Goal: Task Accomplishment & Management: Manage account settings

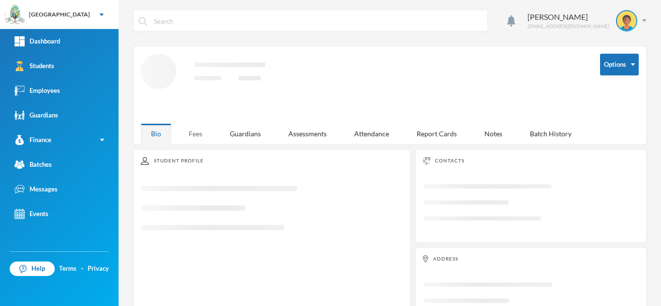
click at [191, 132] on div "Fees" at bounding box center [195, 133] width 34 height 21
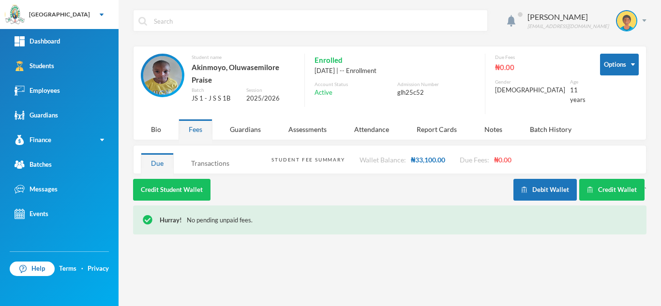
click at [215, 153] on div "Transactions" at bounding box center [210, 163] width 59 height 21
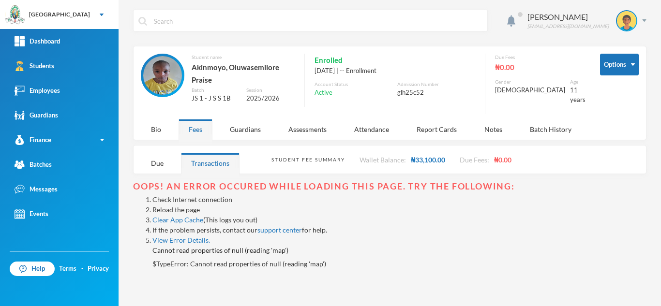
click at [170, 206] on link "Reload the page" at bounding box center [175, 210] width 47 height 8
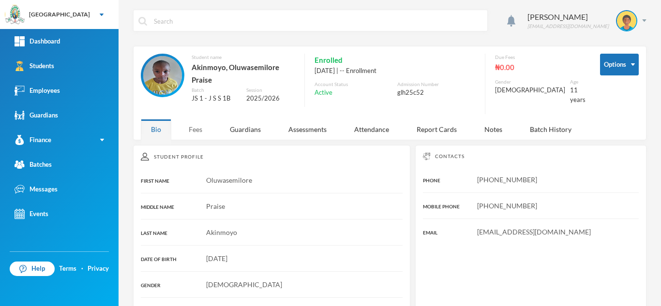
click at [190, 123] on div "Fees" at bounding box center [195, 129] width 34 height 21
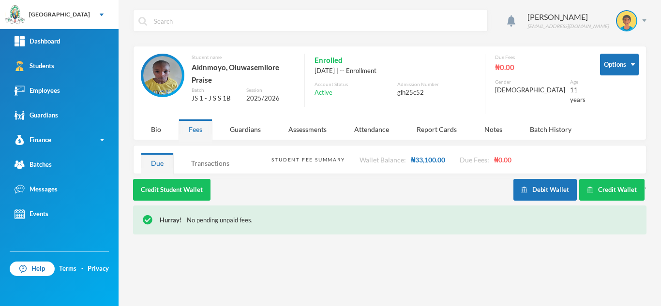
click at [204, 153] on div "Transactions" at bounding box center [210, 163] width 59 height 21
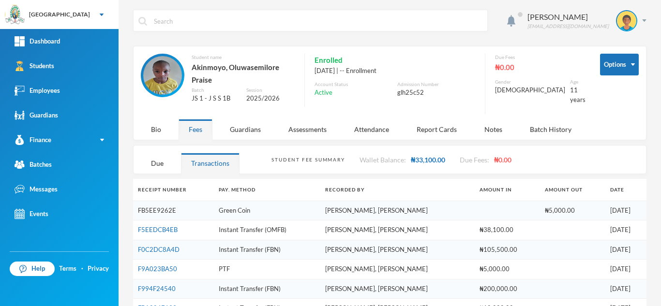
click at [154, 208] on link "FB5EE9262E" at bounding box center [157, 211] width 38 height 8
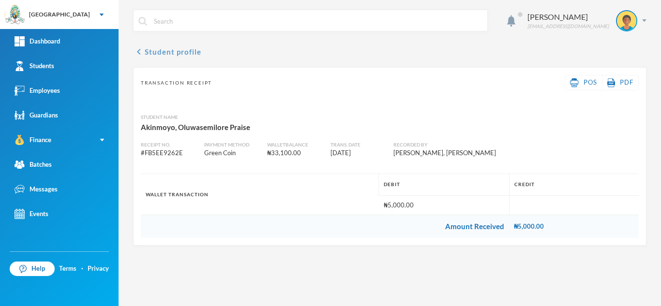
click at [166, 51] on button "chevron_left Student profile" at bounding box center [167, 52] width 68 height 12
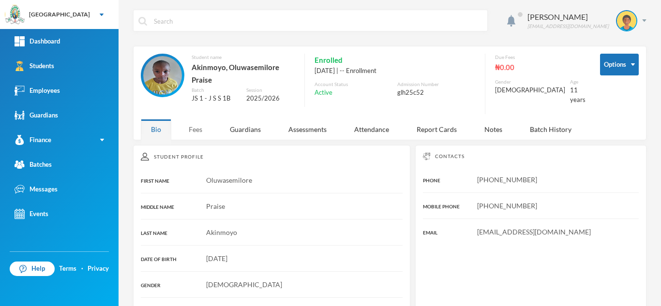
click at [191, 126] on div "Fees" at bounding box center [195, 129] width 34 height 21
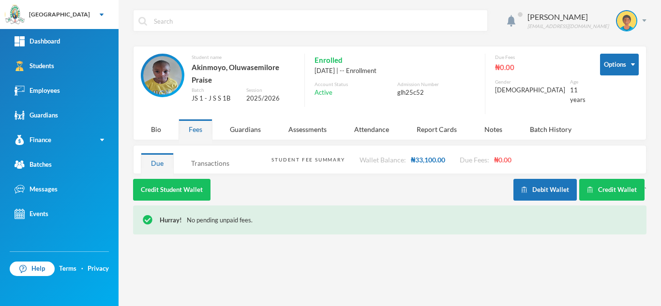
click at [193, 153] on div "Transactions" at bounding box center [210, 163] width 59 height 21
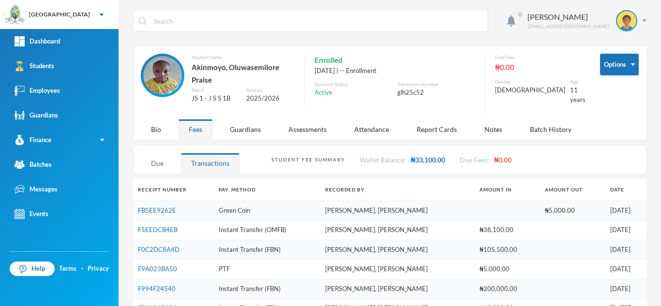
click at [154, 157] on div "Due" at bounding box center [157, 163] width 33 height 21
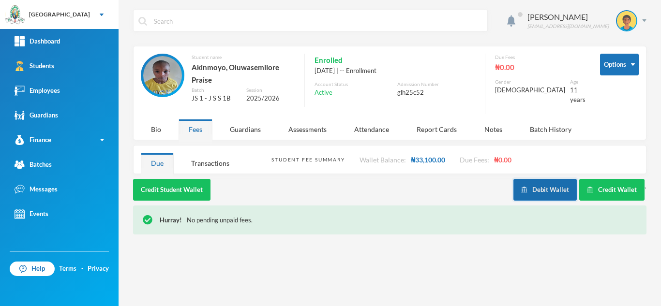
click at [533, 183] on button "Debit Wallet" at bounding box center [544, 190] width 63 height 22
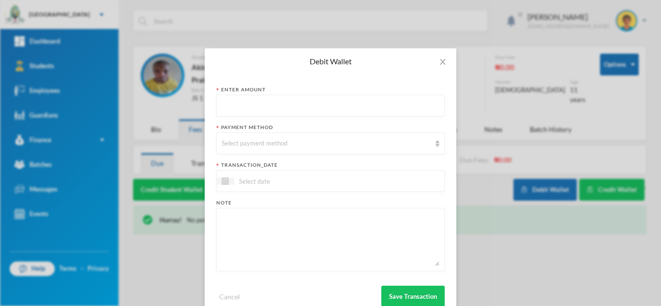
click at [278, 100] on input "text" at bounding box center [330, 106] width 218 height 22
type input "33050"
click at [244, 148] on div "Select payment method" at bounding box center [325, 144] width 209 height 10
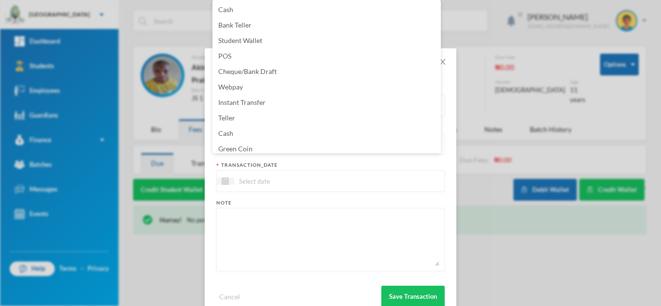
scroll to position [3, 0]
click at [244, 148] on span "Green Coin" at bounding box center [235, 145] width 34 height 8
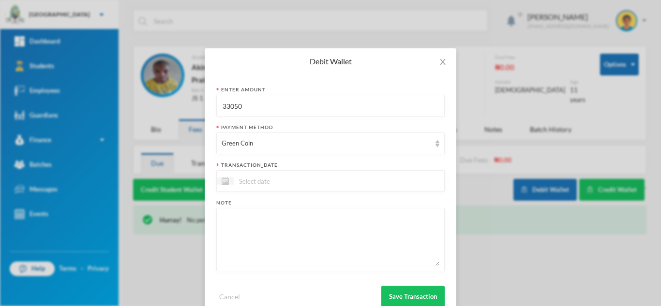
click at [256, 182] on input at bounding box center [274, 181] width 81 height 11
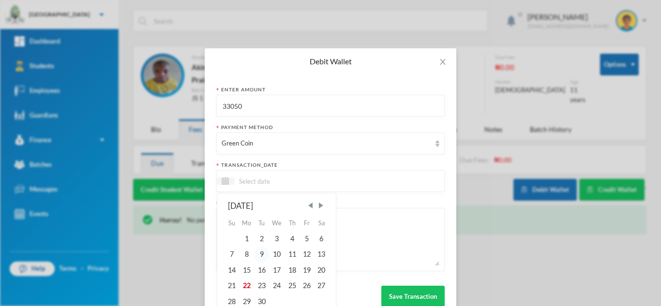
click at [261, 254] on div "9" at bounding box center [261, 254] width 15 height 15
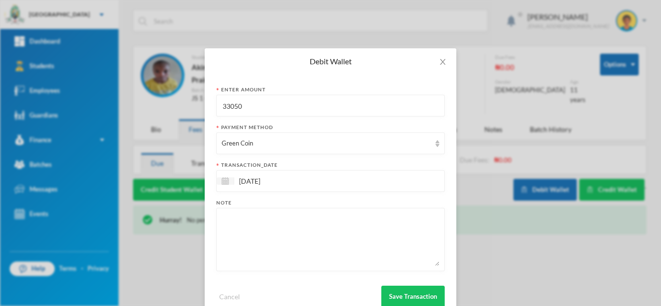
click at [250, 176] on input "09/09/2025" at bounding box center [274, 181] width 81 height 11
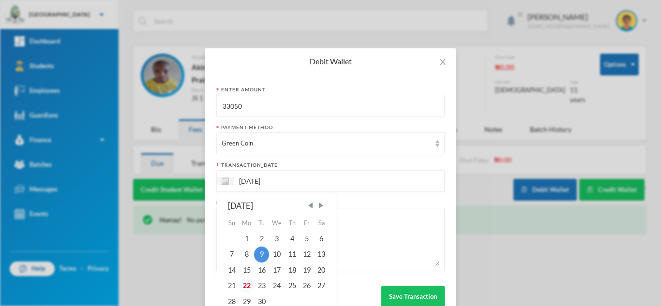
click at [239, 285] on div "22" at bounding box center [246, 285] width 15 height 15
type input "[DATE]"
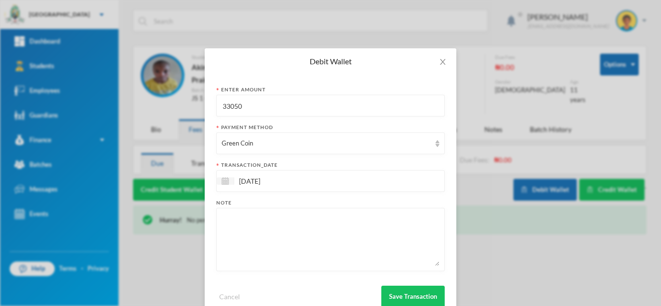
click at [255, 241] on textarea at bounding box center [330, 239] width 218 height 53
paste textarea "1. Mathematics, N4,000 2. English- N4,500 3, Civic Education-N2,800 4. Home Eco…"
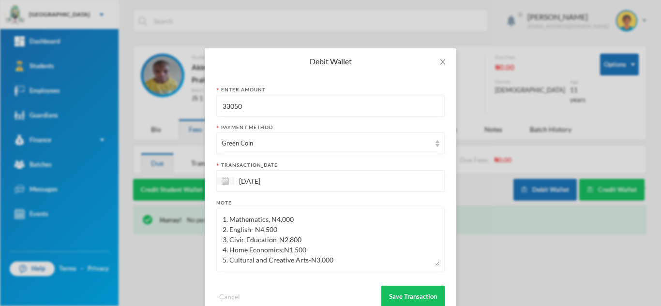
scroll to position [59, 0]
type textarea "1. Mathematics, N4,000 2. English- N4,500 3, Civic Education-N2,800 4. Home Eco…"
click at [387, 292] on button "Save Transaction" at bounding box center [412, 297] width 63 height 22
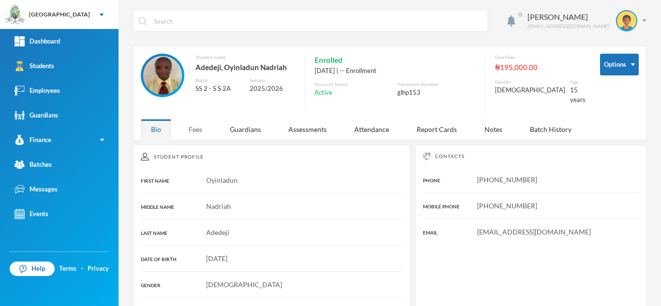
click at [199, 128] on div "Fees" at bounding box center [195, 129] width 34 height 21
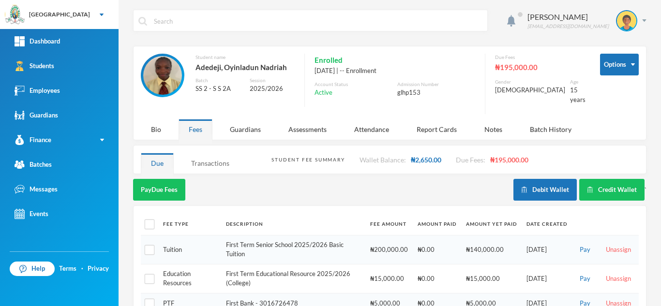
click at [211, 156] on div "Transactions" at bounding box center [210, 163] width 59 height 21
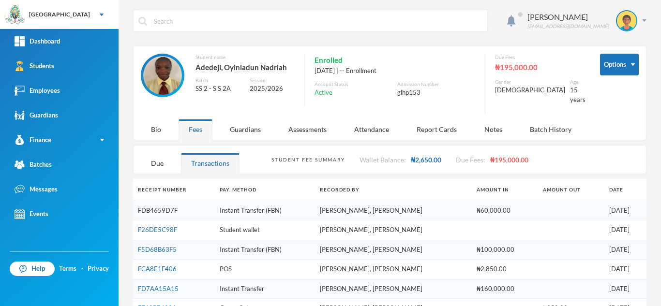
click at [153, 207] on link "FDB4659D7F" at bounding box center [158, 211] width 40 height 8
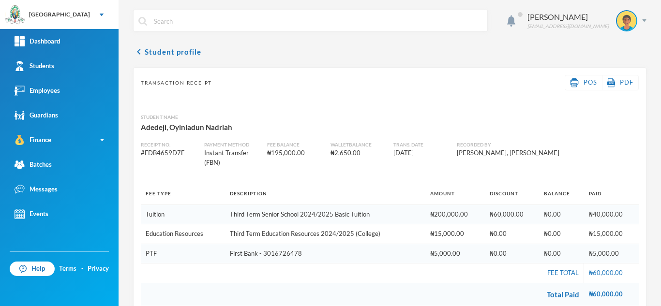
scroll to position [17, 0]
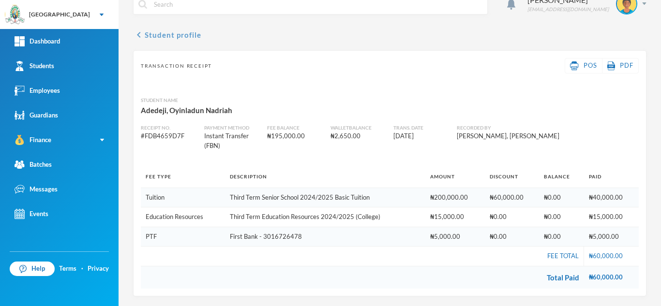
click at [151, 33] on button "chevron_left Student profile" at bounding box center [167, 35] width 68 height 12
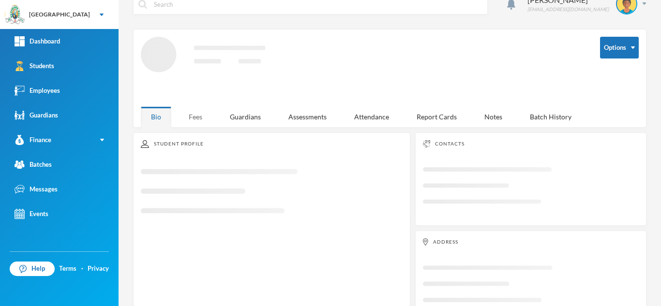
click at [187, 115] on div "Fees" at bounding box center [195, 116] width 34 height 21
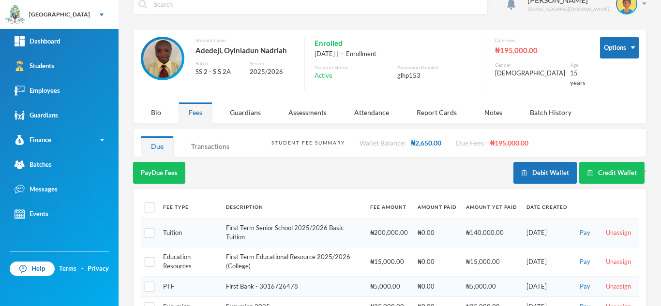
click at [207, 143] on div "Transactions" at bounding box center [210, 146] width 59 height 21
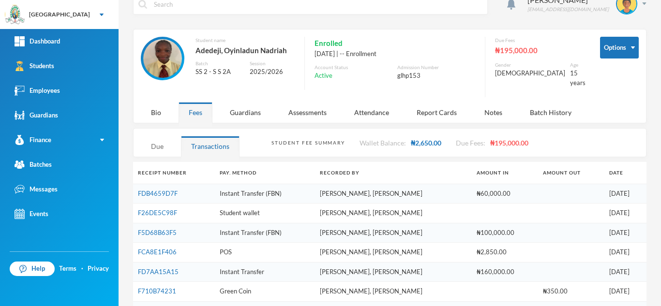
click at [151, 136] on div "Due" at bounding box center [157, 146] width 33 height 21
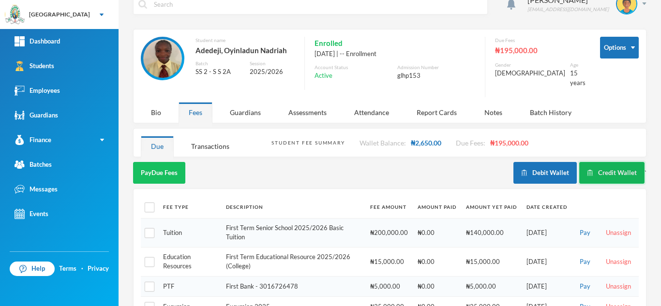
click at [590, 162] on button "Credit Wallet" at bounding box center [611, 173] width 65 height 22
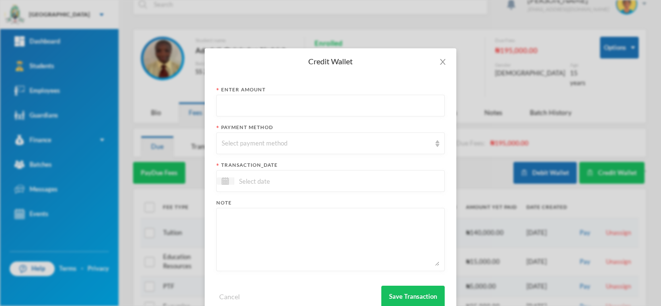
click at [303, 103] on input "text" at bounding box center [330, 106] width 218 height 22
type input "5000"
click at [279, 134] on div "Select payment method" at bounding box center [330, 144] width 228 height 22
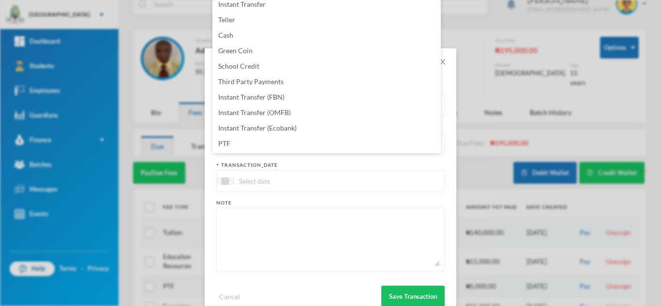
scroll to position [2, 0]
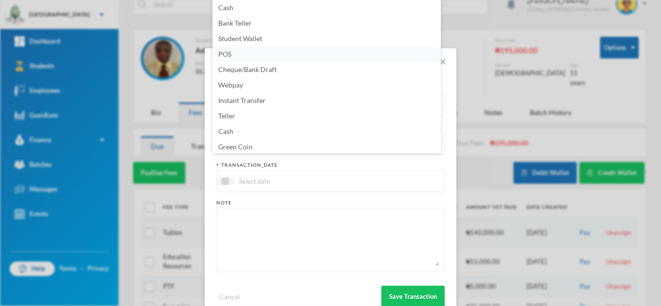
click at [229, 55] on span "POS" at bounding box center [224, 54] width 13 height 8
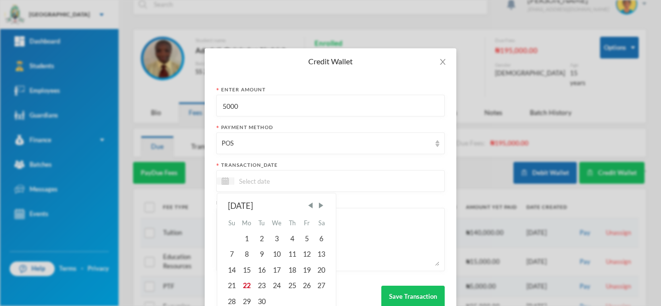
click at [300, 177] on input at bounding box center [274, 181] width 81 height 11
click at [240, 284] on div "22" at bounding box center [246, 285] width 15 height 15
type input "22/09/2025"
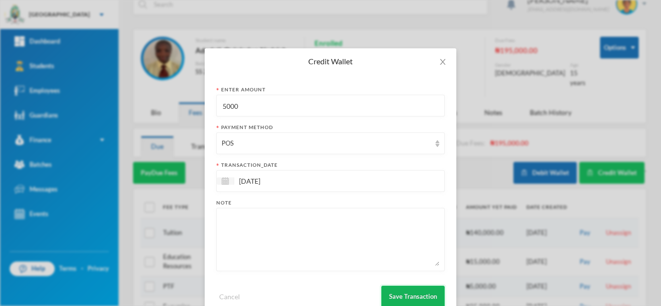
click at [413, 293] on button "Save Transaction" at bounding box center [412, 297] width 63 height 22
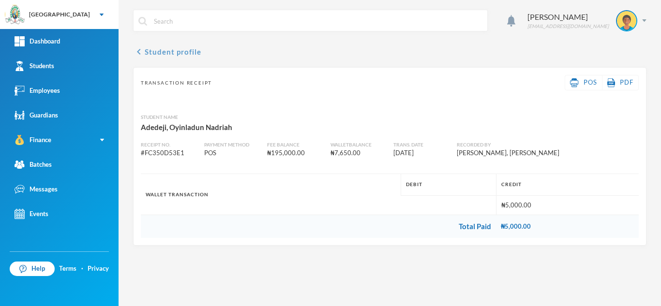
click at [155, 51] on button "chevron_left Student profile" at bounding box center [167, 52] width 68 height 12
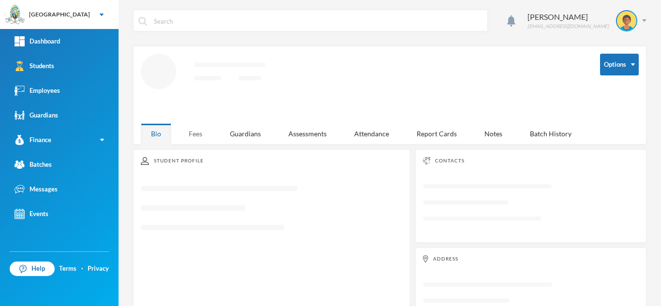
click at [199, 128] on div "Fees" at bounding box center [195, 133] width 34 height 21
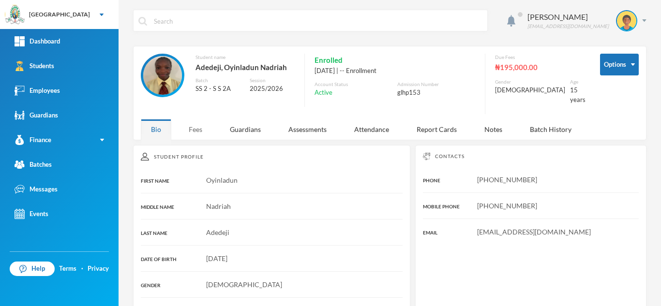
click at [192, 128] on div "Fees" at bounding box center [195, 129] width 34 height 21
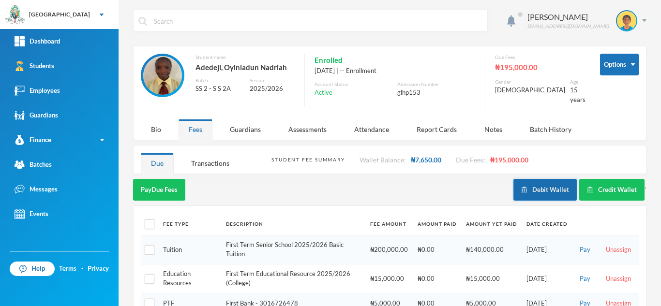
click at [536, 191] on button "Debit Wallet" at bounding box center [544, 190] width 63 height 22
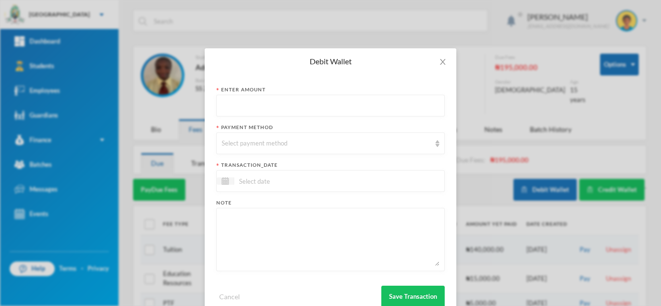
click at [267, 105] on input "text" at bounding box center [330, 106] width 218 height 22
type input "5000"
click at [263, 148] on div "Select payment method" at bounding box center [330, 144] width 228 height 22
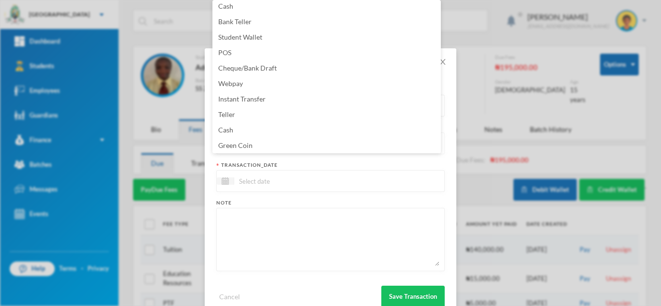
click at [263, 148] on li "Green Coin" at bounding box center [326, 145] width 228 height 15
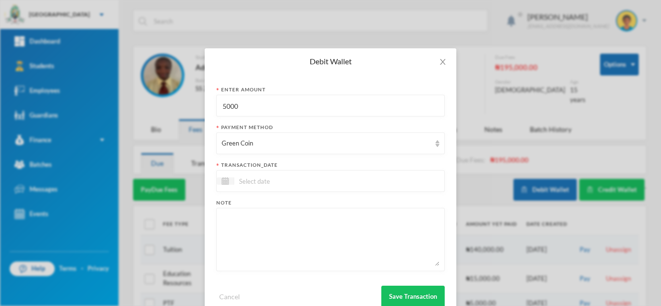
click at [262, 178] on input at bounding box center [274, 181] width 81 height 11
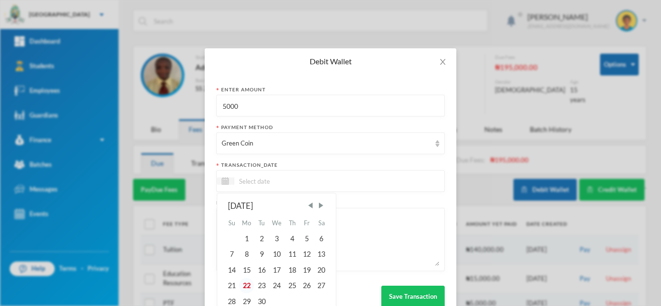
click at [241, 286] on div "22" at bounding box center [246, 285] width 15 height 15
type input "[DATE]"
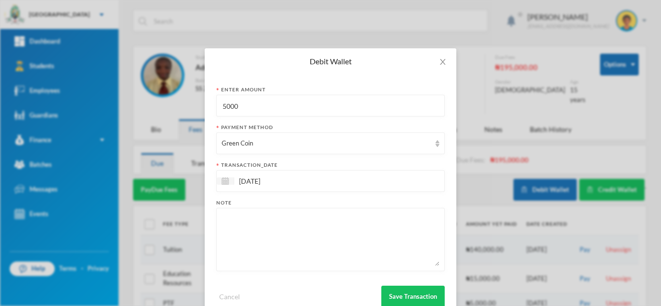
click at [240, 256] on textarea at bounding box center [330, 239] width 218 height 53
type textarea "5pcs of 80L"
click at [394, 294] on button "Save Transaction" at bounding box center [412, 297] width 63 height 22
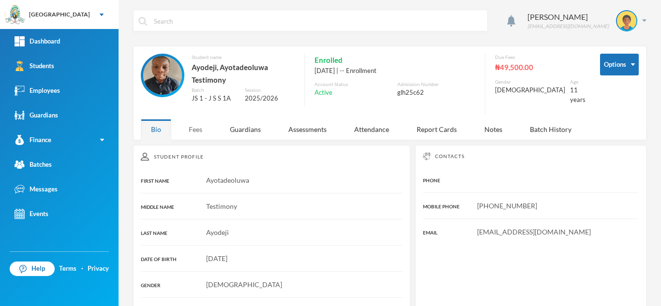
click at [187, 119] on div "Fees" at bounding box center [195, 129] width 34 height 21
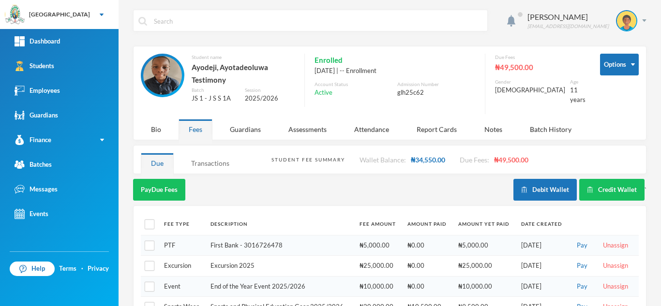
click at [200, 161] on div "Transactions" at bounding box center [210, 163] width 59 height 21
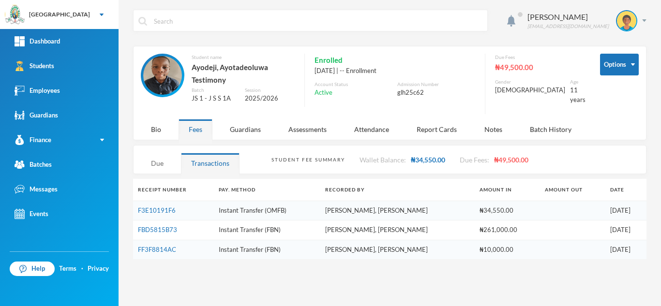
click at [164, 161] on div "Due" at bounding box center [157, 163] width 33 height 21
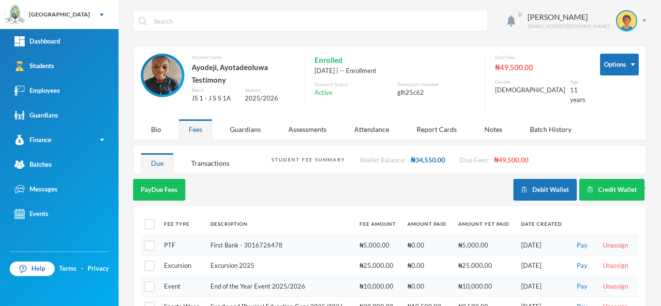
scroll to position [27, 0]
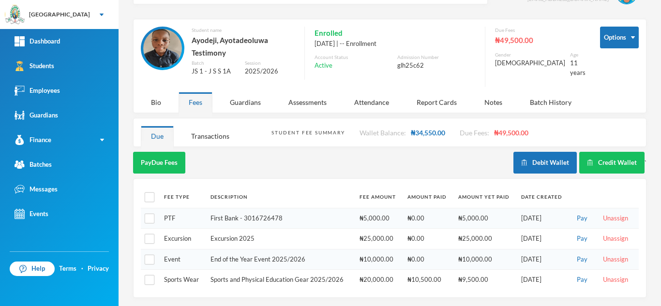
click at [468, 74] on div "Enrolled 10/09/2025 | -- Enrollment Account Status Active Admission Number glh2…" at bounding box center [389, 53] width 171 height 53
click at [526, 162] on button "Debit Wallet" at bounding box center [544, 163] width 63 height 22
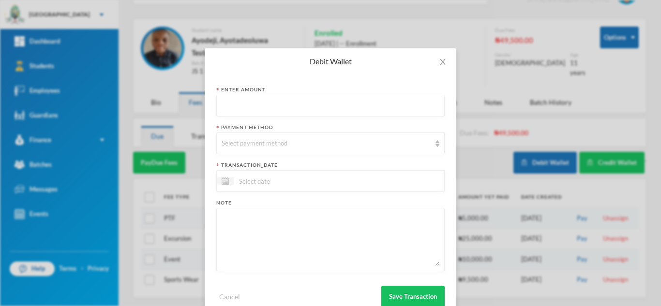
click at [271, 103] on input "text" at bounding box center [330, 106] width 218 height 22
type input "34050"
click at [252, 146] on div "Select payment method" at bounding box center [325, 144] width 209 height 10
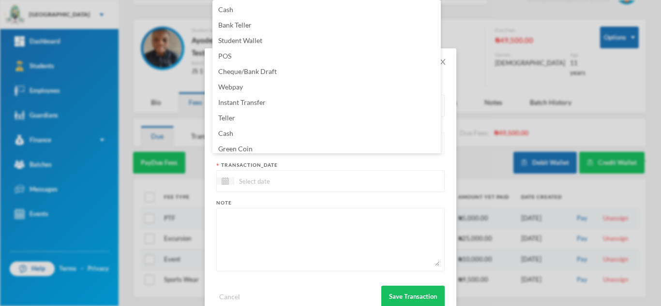
scroll to position [12, 0]
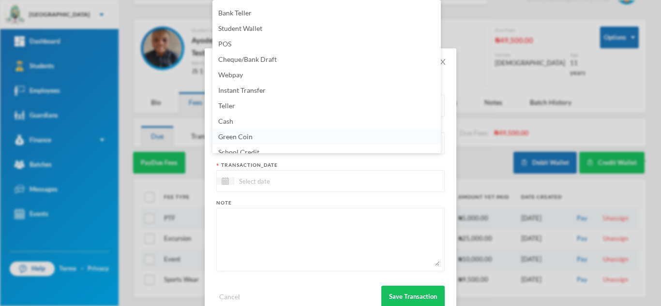
click at [274, 135] on li "Green Coin" at bounding box center [326, 136] width 228 height 15
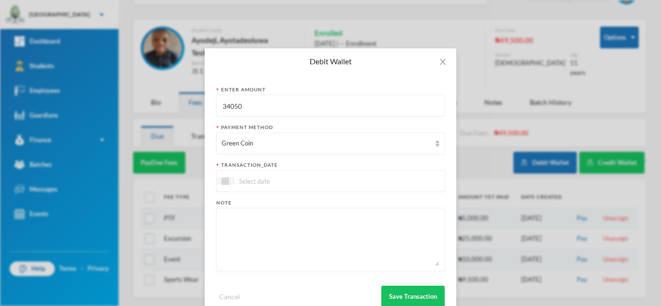
click at [263, 184] on input at bounding box center [274, 181] width 81 height 11
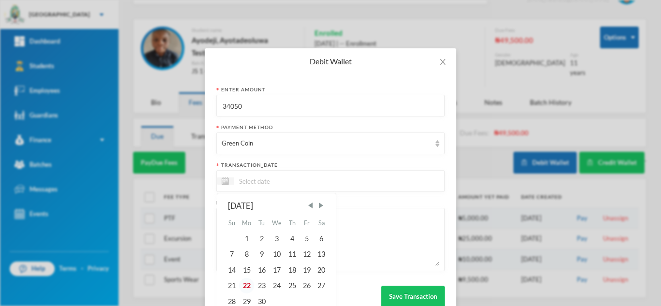
click at [245, 286] on div "22" at bounding box center [246, 285] width 15 height 15
type input "22/09/2025"
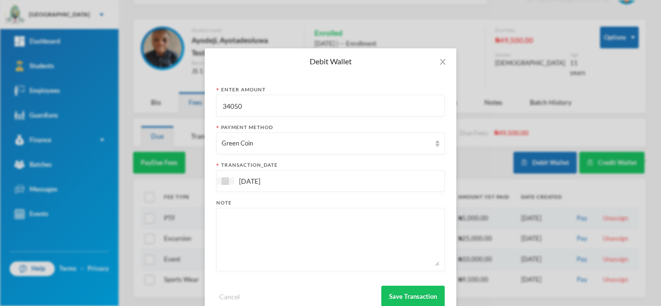
click at [252, 251] on textarea at bounding box center [330, 239] width 218 height 53
type textarea "books"
click at [415, 290] on button "Save Transaction" at bounding box center [412, 297] width 63 height 22
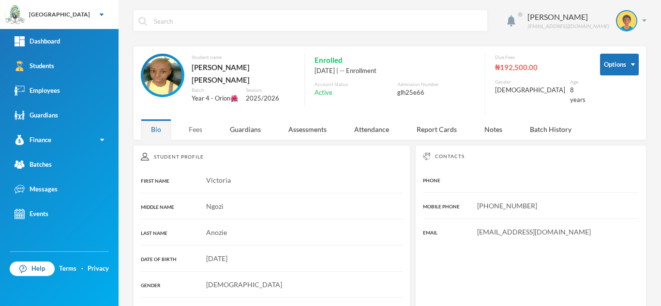
click at [196, 124] on div "Fees" at bounding box center [195, 129] width 34 height 21
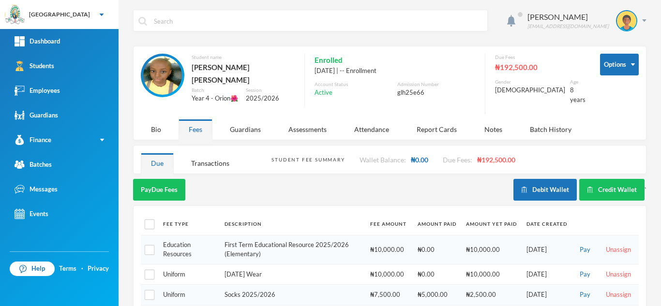
drag, startPoint x: 69, startPoint y: 74, endPoint x: 129, endPoint y: 70, distance: 60.6
click at [69, 74] on link "Students" at bounding box center [59, 66] width 118 height 25
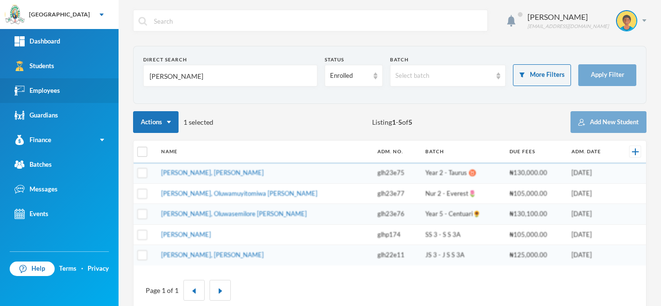
drag, startPoint x: 216, startPoint y: 76, endPoint x: 69, endPoint y: 79, distance: 147.1
click at [69, 79] on div "Greenland Hall Your Bluebic Account Greenland Hall Add a New School Dashboard S…" at bounding box center [330, 153] width 661 height 306
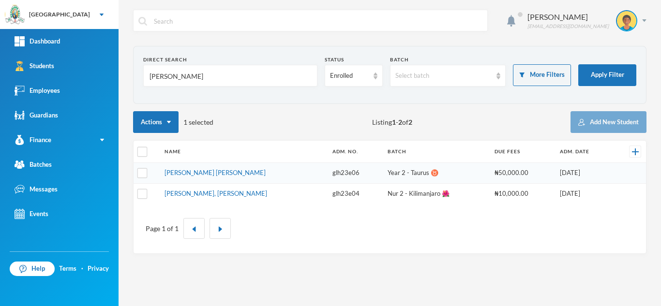
type input "[PERSON_NAME]"
click at [207, 172] on link "[PERSON_NAME] [PERSON_NAME]" at bounding box center [214, 173] width 101 height 8
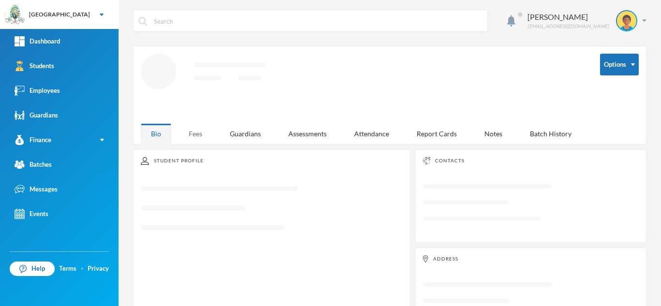
click at [203, 139] on div "Fees" at bounding box center [195, 133] width 34 height 21
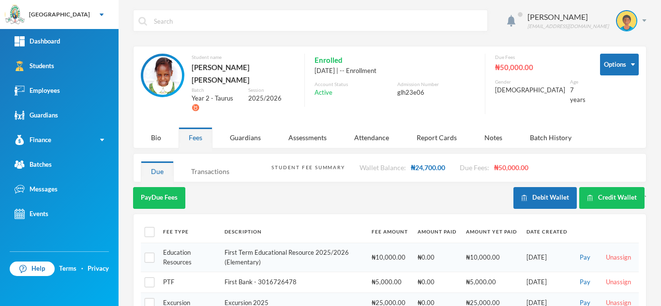
click at [207, 161] on div "Transactions" at bounding box center [210, 171] width 59 height 21
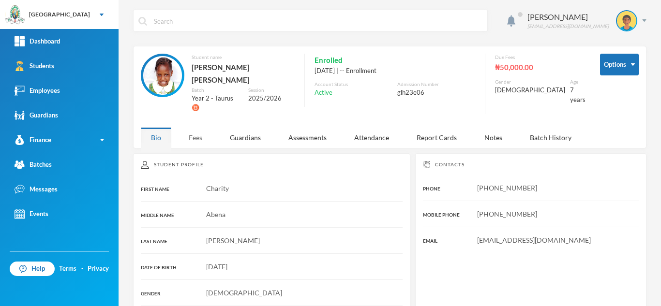
click at [194, 127] on div "Fees" at bounding box center [195, 137] width 34 height 21
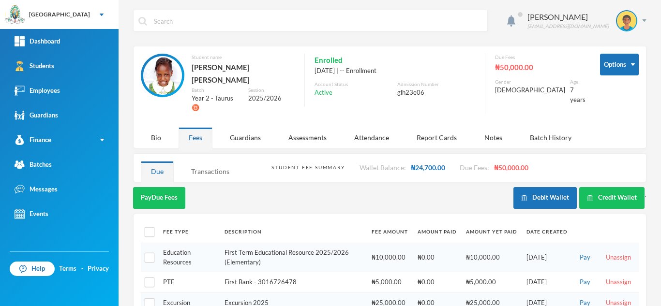
click at [214, 161] on div "Transactions" at bounding box center [210, 171] width 59 height 21
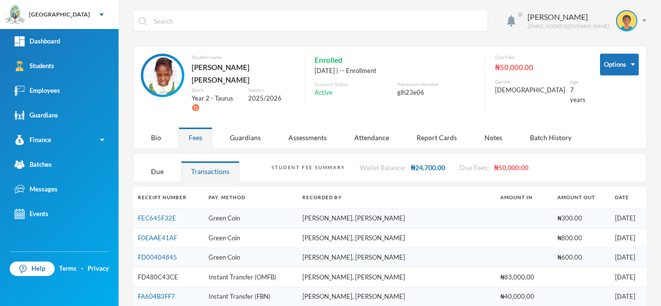
click at [155, 273] on link "FD480C43CE" at bounding box center [158, 277] width 40 height 8
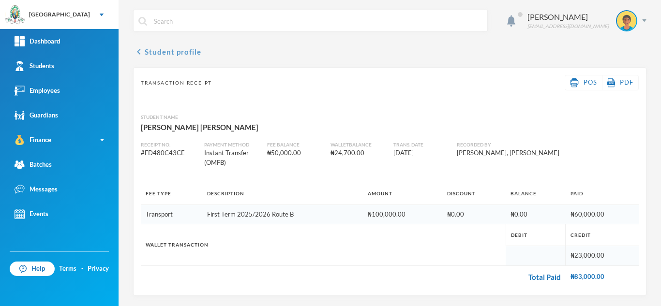
click at [168, 52] on button "chevron_left Student profile" at bounding box center [167, 52] width 68 height 12
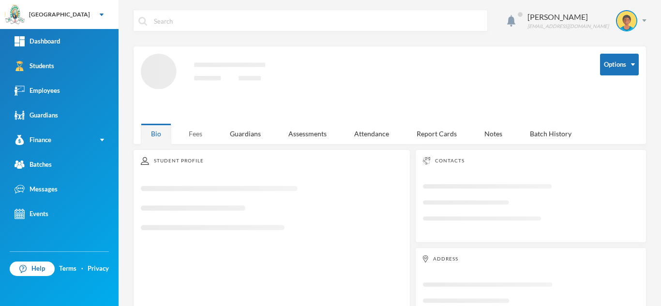
click at [191, 131] on div "Fees" at bounding box center [195, 133] width 34 height 21
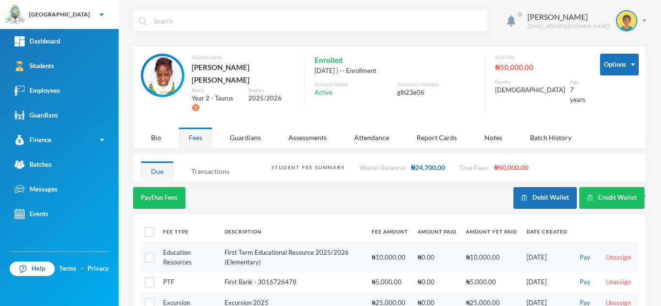
click at [194, 161] on div "Transactions" at bounding box center [210, 171] width 59 height 21
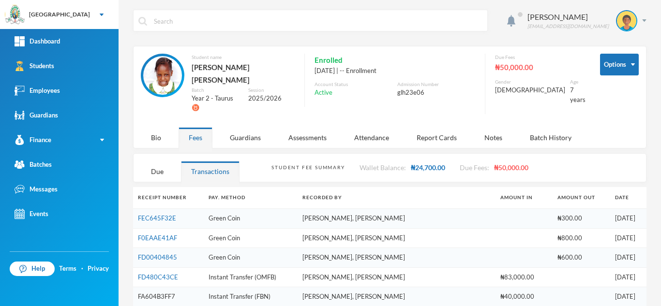
click at [143, 293] on link "FA604B3FF7" at bounding box center [156, 297] width 37 height 8
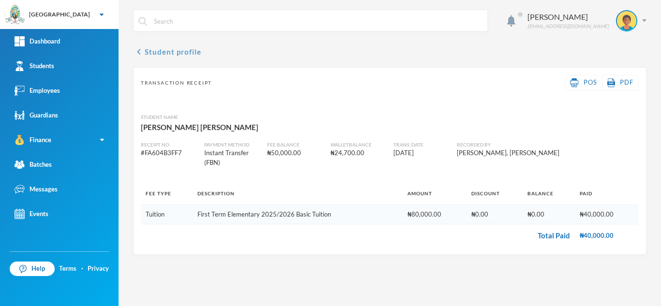
click at [165, 52] on button "chevron_left Student profile" at bounding box center [167, 52] width 68 height 12
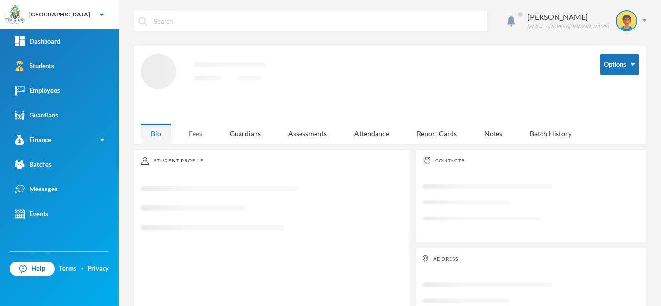
click at [187, 127] on div "Fees" at bounding box center [195, 133] width 34 height 21
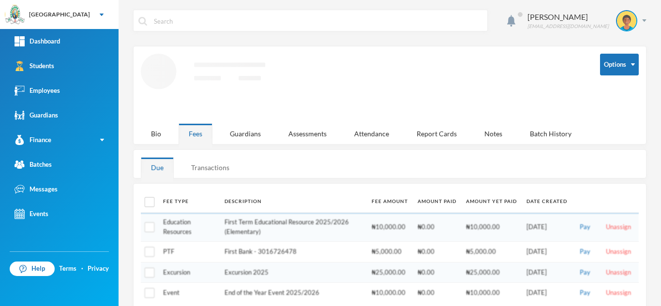
click at [201, 163] on div "Transactions" at bounding box center [210, 167] width 59 height 21
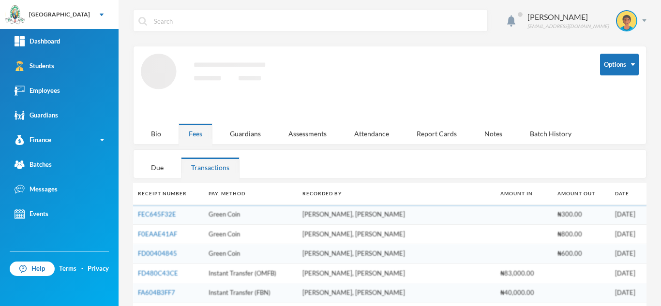
click at [151, 283] on td "FA604B3FF7" at bounding box center [168, 293] width 71 height 20
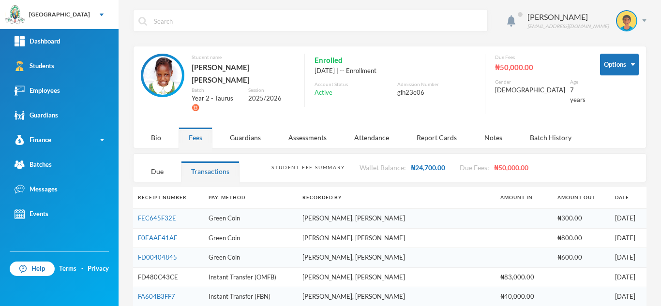
click at [152, 273] on link "FD480C43CE" at bounding box center [158, 277] width 40 height 8
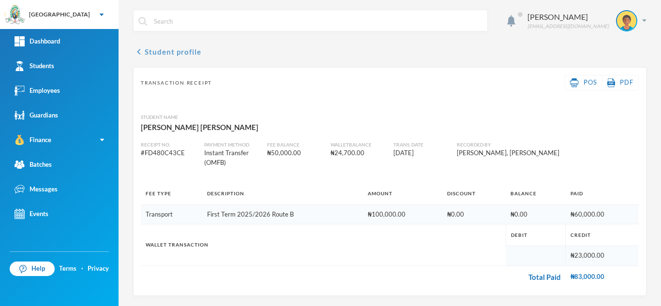
click at [185, 51] on button "chevron_left Student profile" at bounding box center [167, 52] width 68 height 12
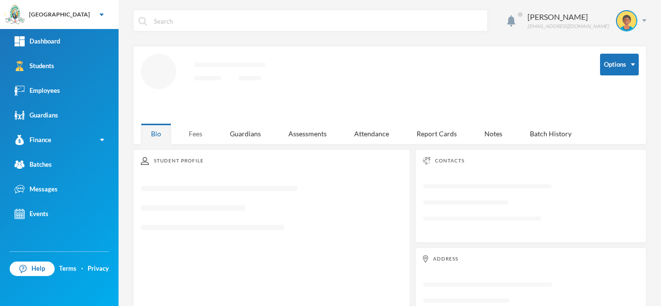
click at [191, 126] on div "Fees" at bounding box center [195, 133] width 34 height 21
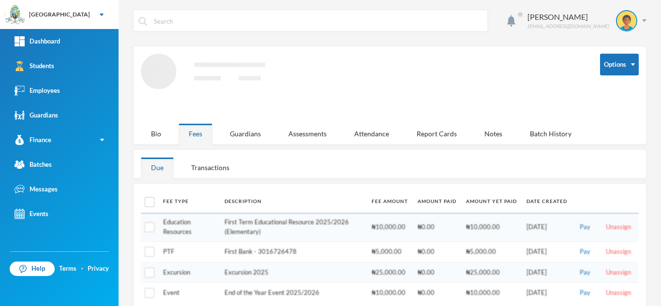
scroll to position [14, 0]
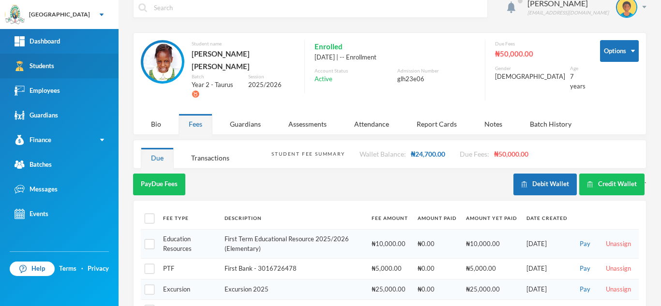
click at [80, 56] on link "Students" at bounding box center [59, 66] width 118 height 25
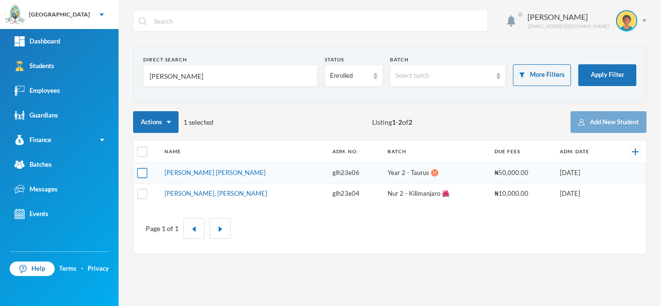
click at [143, 172] on input "checkbox" at bounding box center [142, 173] width 10 height 10
checkbox input "true"
click at [143, 158] on th at bounding box center [146, 152] width 26 height 22
click at [142, 152] on input "checkbox" at bounding box center [142, 152] width 10 height 10
checkbox input "true"
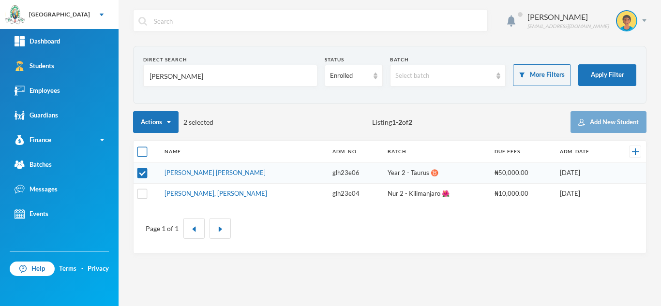
checkbox input "true"
click at [142, 152] on input "checkbox" at bounding box center [142, 152] width 10 height 10
checkbox input "false"
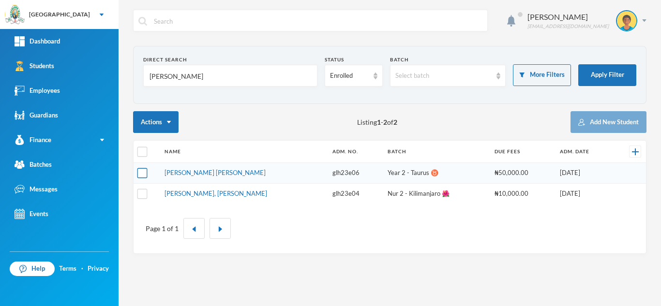
click at [142, 170] on input "checkbox" at bounding box center [142, 173] width 10 height 10
checkbox input "true"
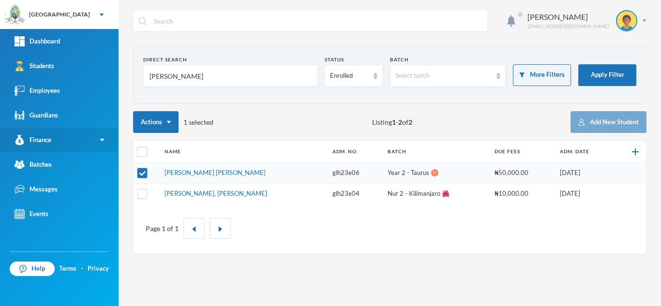
click at [90, 139] on link "Finance" at bounding box center [59, 140] width 118 height 25
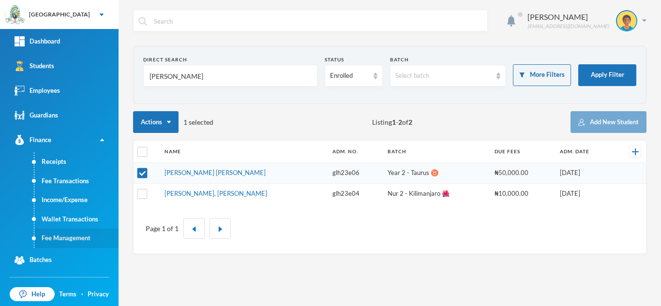
click at [84, 237] on link "Fee Management" at bounding box center [76, 238] width 84 height 19
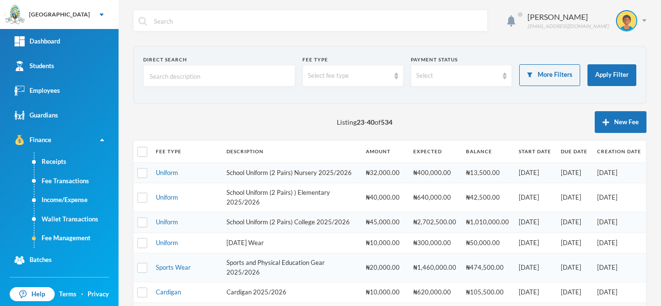
scroll to position [328, 0]
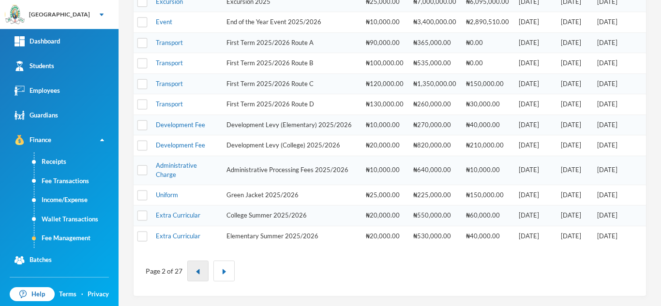
click at [195, 272] on img "button" at bounding box center [198, 272] width 6 height 6
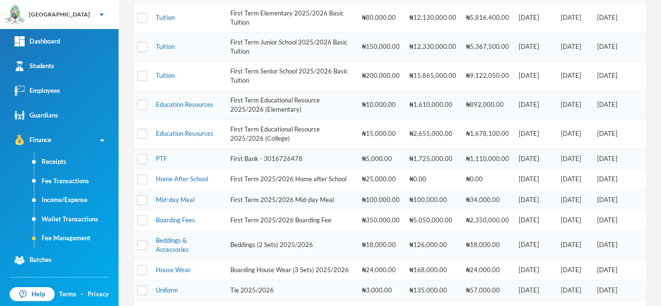
scroll to position [61, 0]
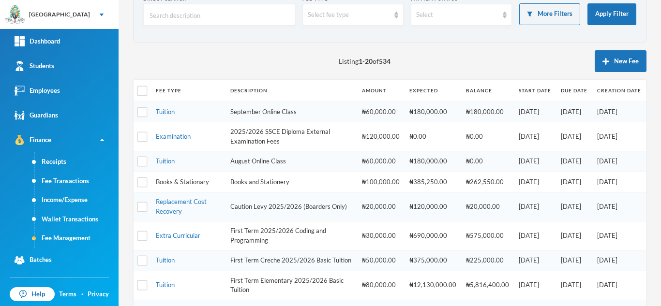
click at [182, 179] on link "Books & Stationary" at bounding box center [182, 182] width 53 height 8
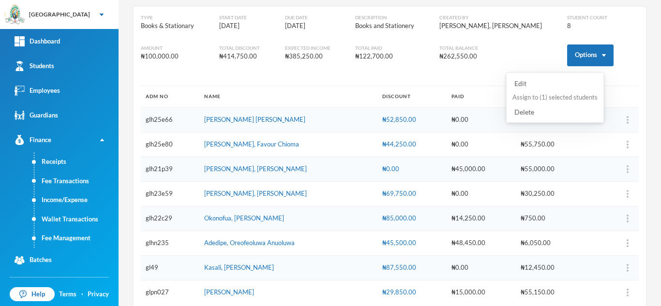
click at [547, 94] on button "Assign to ( 1 ) selected students" at bounding box center [554, 97] width 87 height 17
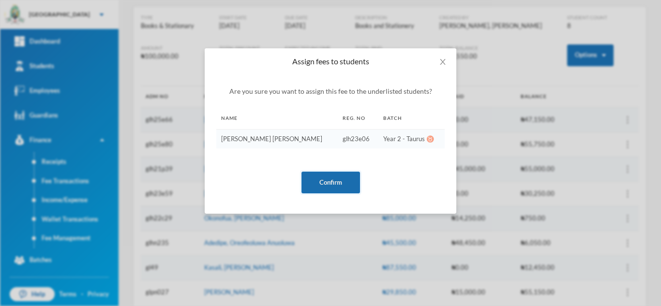
click at [335, 185] on button "Confirm" at bounding box center [330, 183] width 59 height 22
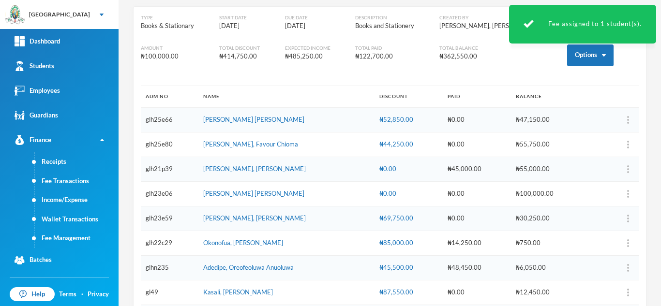
scroll to position [102, 0]
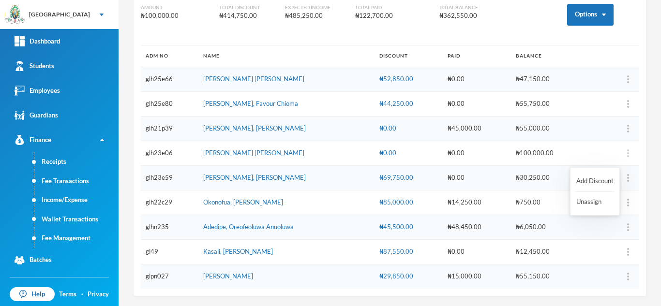
click at [627, 153] on img "button" at bounding box center [628, 153] width 2 height 8
click at [581, 179] on button "Add Discount" at bounding box center [594, 181] width 39 height 17
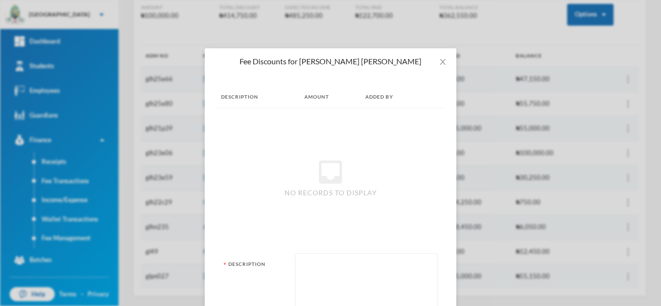
click at [315, 275] on textarea at bounding box center [366, 285] width 132 height 53
type textarea "books"
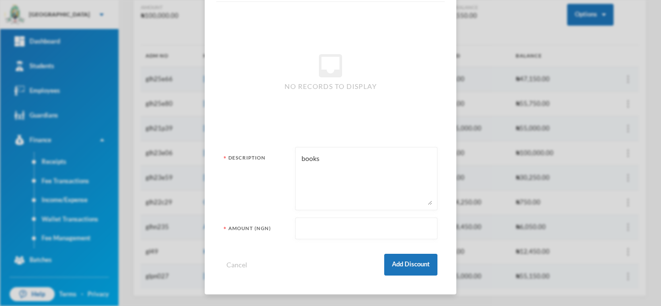
click at [326, 221] on input "text" at bounding box center [366, 229] width 132 height 22
type input "17000"
click at [395, 258] on button "Add Discount" at bounding box center [410, 265] width 53 height 22
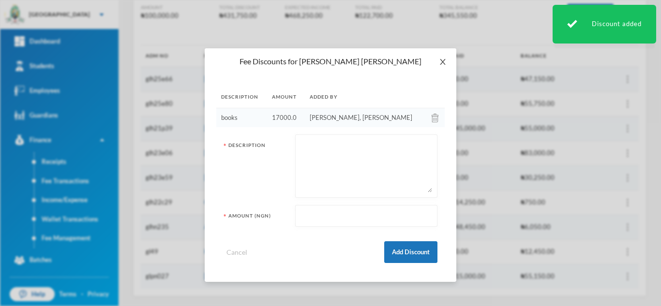
click at [442, 62] on icon "icon: close" at bounding box center [443, 62] width 8 height 8
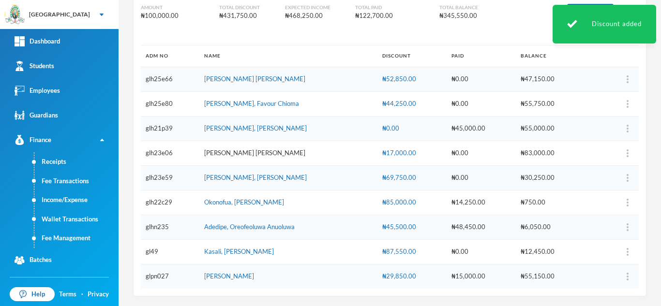
click at [215, 151] on link "Asare, Charity Abena" at bounding box center [254, 153] width 101 height 8
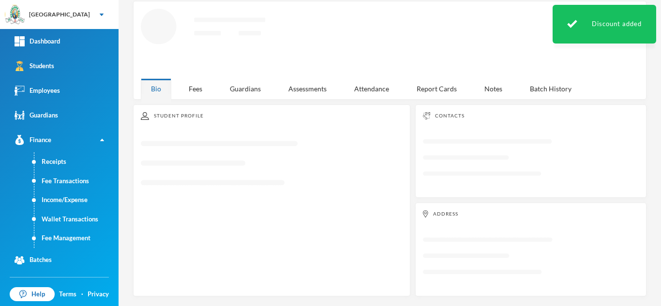
scroll to position [42, 0]
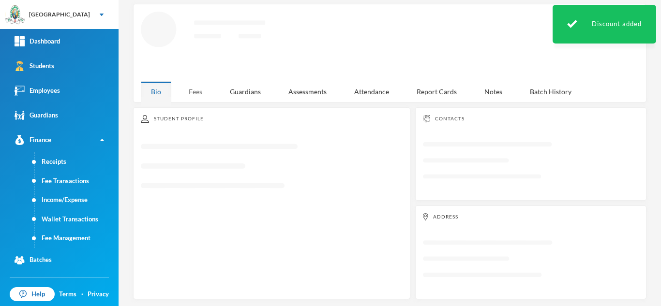
click at [199, 92] on div "Fees" at bounding box center [195, 91] width 34 height 21
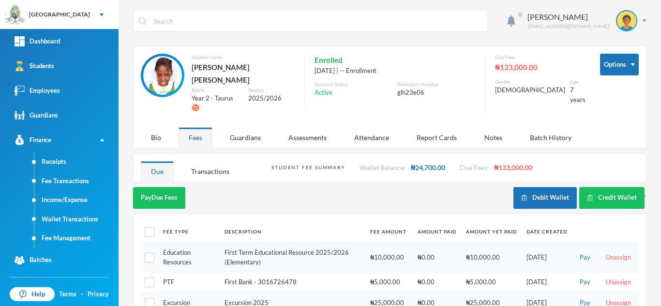
scroll to position [59, 0]
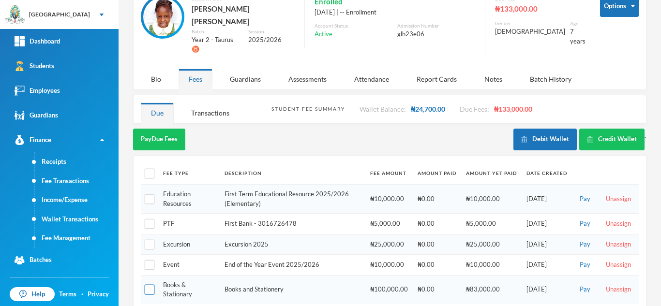
click at [145, 285] on input "checkbox" at bounding box center [150, 290] width 10 height 10
checkbox input "true"
click at [160, 129] on button "Pay Selected (1)" at bounding box center [162, 140] width 59 height 22
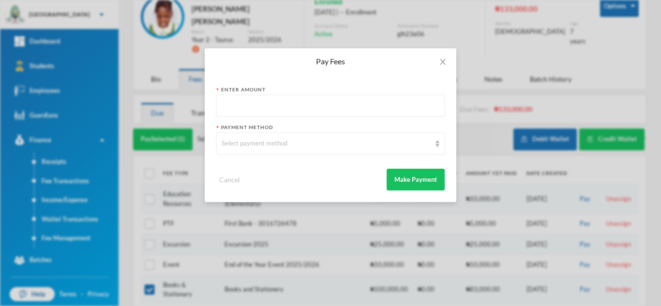
click at [265, 108] on input "text" at bounding box center [330, 106] width 218 height 22
type input "23000"
click at [277, 141] on div "Select payment method" at bounding box center [325, 144] width 209 height 10
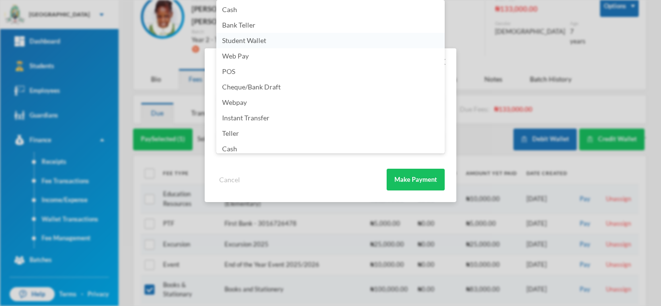
click at [239, 36] on span "Student Wallet" at bounding box center [244, 40] width 44 height 8
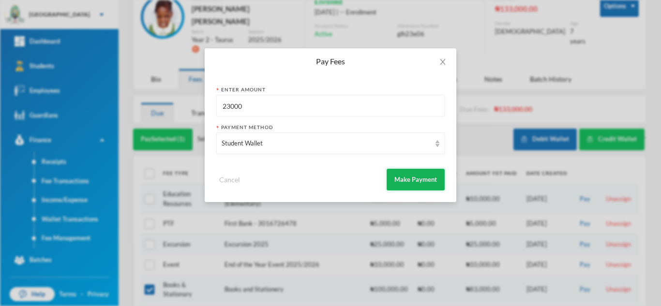
click at [407, 171] on button "Make Payment" at bounding box center [415, 180] width 58 height 22
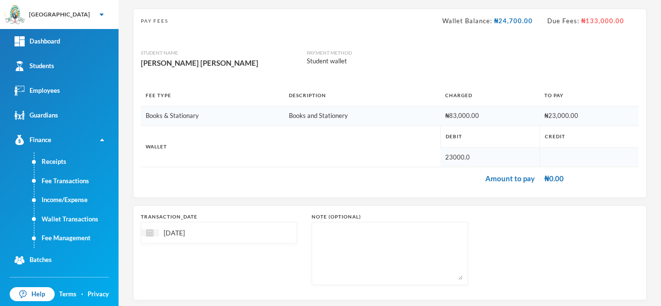
scroll to position [103, 0]
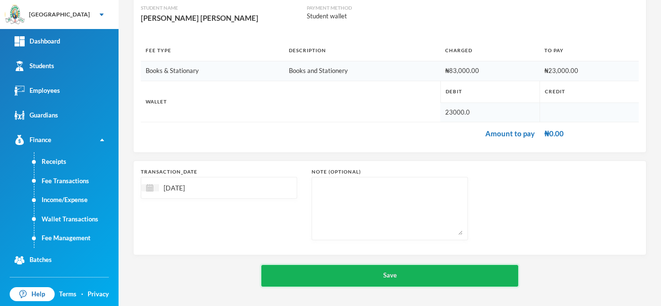
click at [312, 272] on button "Save" at bounding box center [389, 276] width 257 height 22
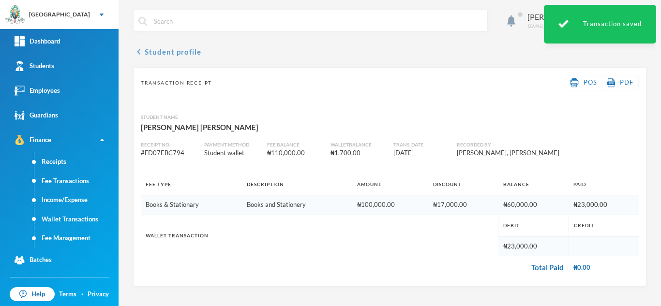
click at [174, 52] on button "chevron_left Student profile" at bounding box center [167, 52] width 68 height 12
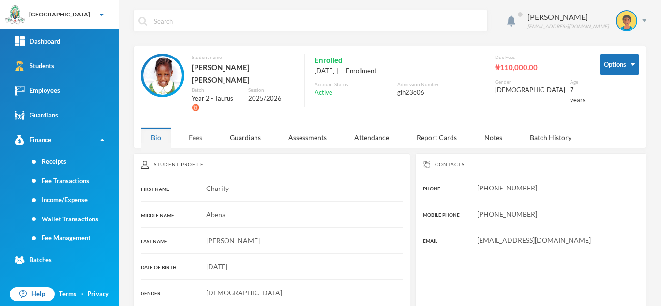
click at [199, 127] on div "Fees" at bounding box center [195, 137] width 34 height 21
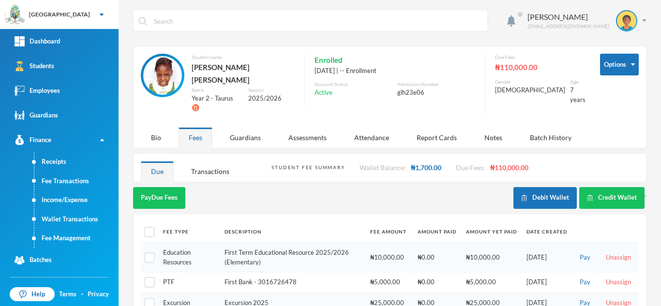
scroll to position [59, 0]
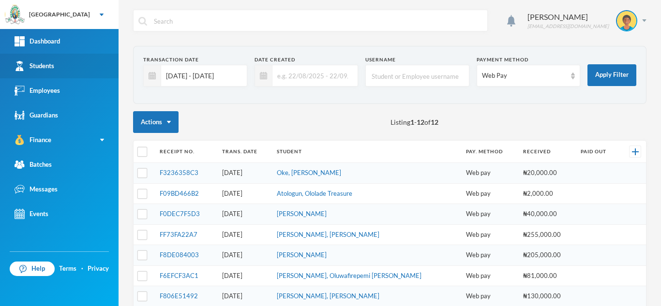
click at [83, 70] on link "Students" at bounding box center [59, 66] width 118 height 25
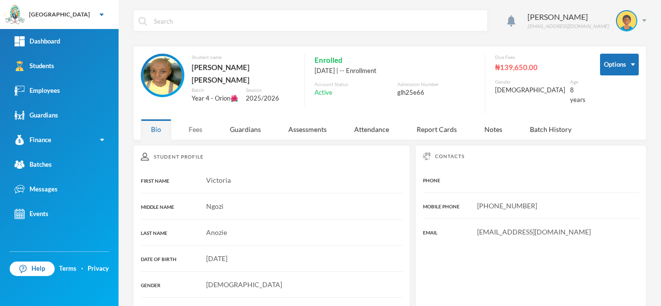
click at [197, 119] on div "Fees" at bounding box center [195, 129] width 34 height 21
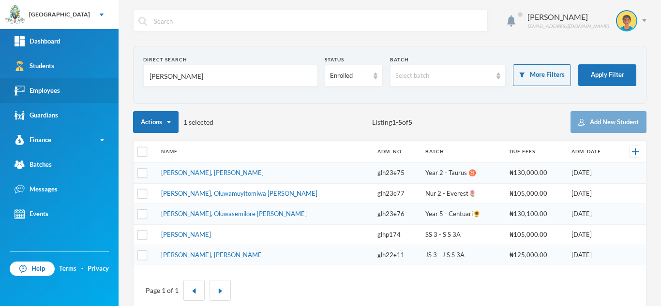
drag, startPoint x: 202, startPoint y: 79, endPoint x: 90, endPoint y: 80, distance: 112.2
click at [90, 80] on div "Greenland Hall Your Bluebic Account Greenland Hall Add a New School Dashboard S…" at bounding box center [330, 153] width 661 height 306
type input "a"
type input "i"
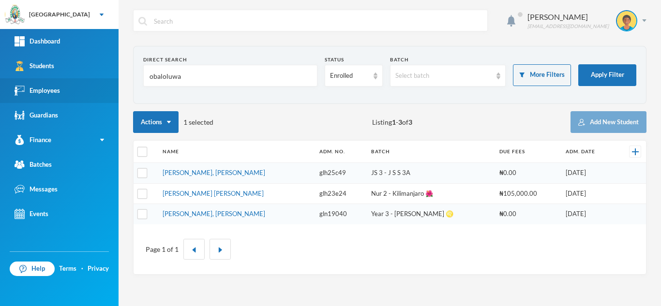
type input "obaloluwa"
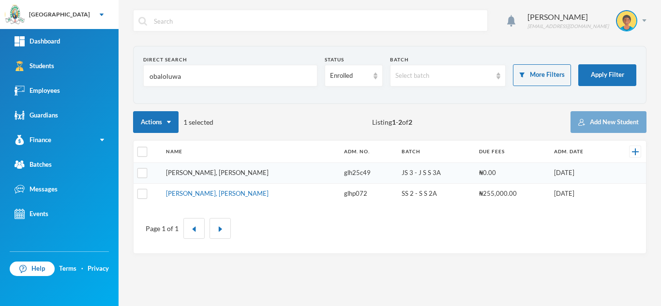
click at [195, 174] on link "Olalere, Obaloluwa Daniel" at bounding box center [217, 173] width 103 height 8
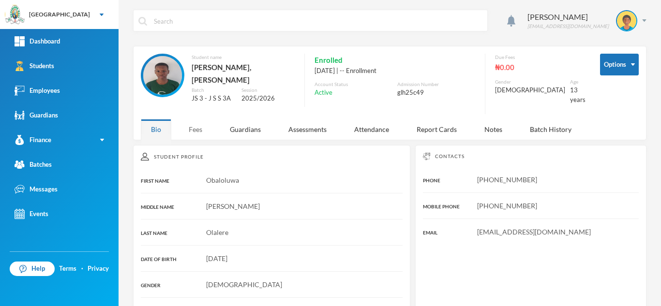
click at [195, 119] on div "Fees" at bounding box center [195, 129] width 34 height 21
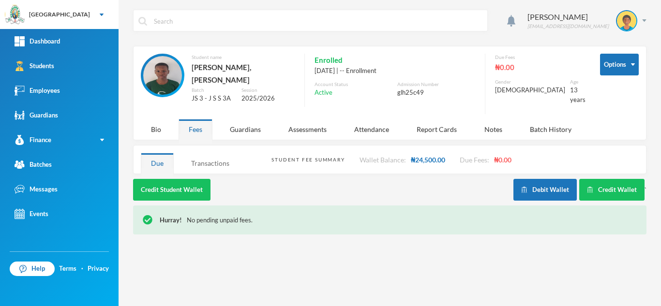
click at [206, 154] on div "Transactions" at bounding box center [210, 163] width 59 height 21
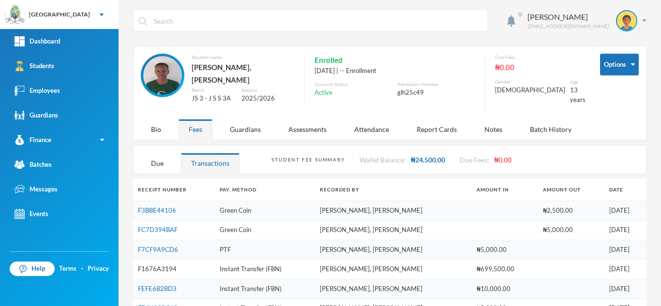
click at [160, 265] on link "F1676A3194" at bounding box center [157, 269] width 39 height 8
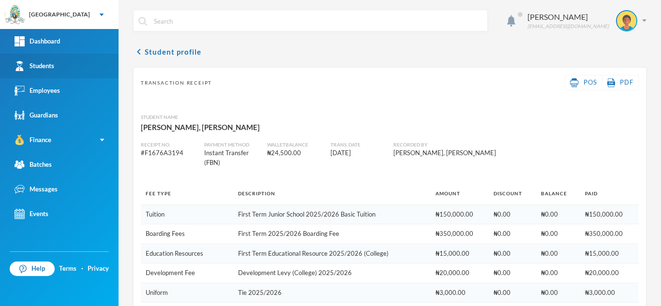
drag, startPoint x: 66, startPoint y: 63, endPoint x: 78, endPoint y: 63, distance: 12.6
click at [66, 63] on link "Students" at bounding box center [59, 66] width 118 height 25
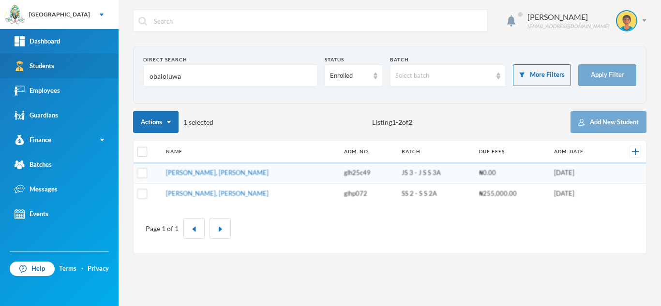
drag, startPoint x: 198, startPoint y: 80, endPoint x: 97, endPoint y: 71, distance: 102.0
click at [97, 71] on div "Greenland Hall Your Bluebic Account Greenland Hall Add a New School Dashboard S…" at bounding box center [330, 153] width 661 height 306
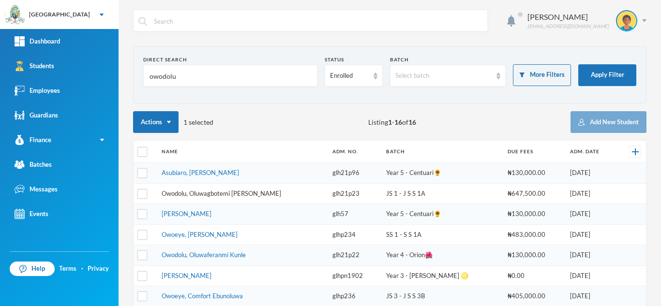
type input "owodolu"
click at [190, 192] on link "Owodolu, Oluwagbotemi Peter" at bounding box center [221, 194] width 119 height 8
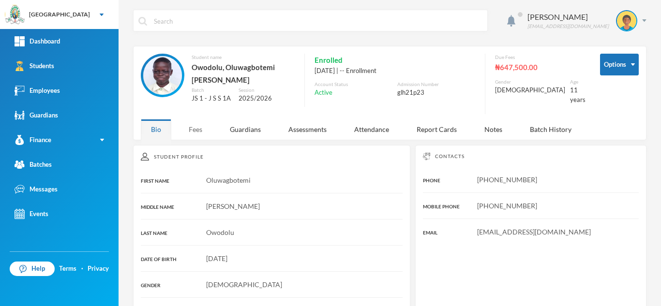
click at [191, 124] on div "Fees" at bounding box center [195, 129] width 34 height 21
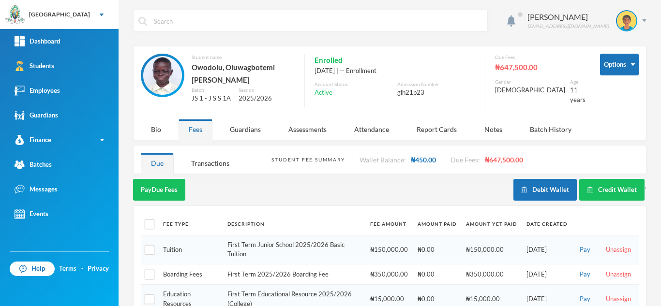
scroll to position [170, 0]
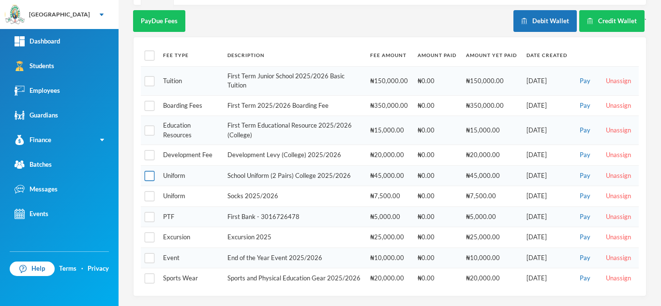
click at [149, 171] on input "checkbox" at bounding box center [150, 176] width 10 height 10
checkbox input "true"
click at [148, 192] on input "checkbox" at bounding box center [150, 197] width 10 height 10
checkbox input "true"
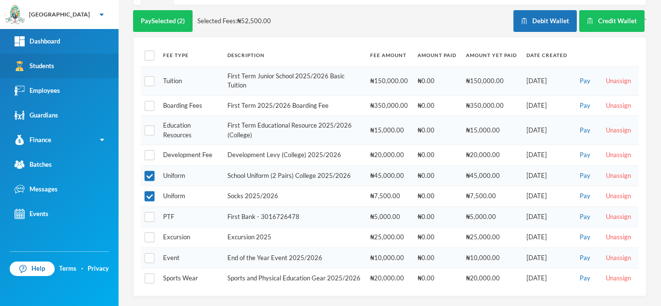
click at [64, 68] on link "Students" at bounding box center [59, 66] width 118 height 25
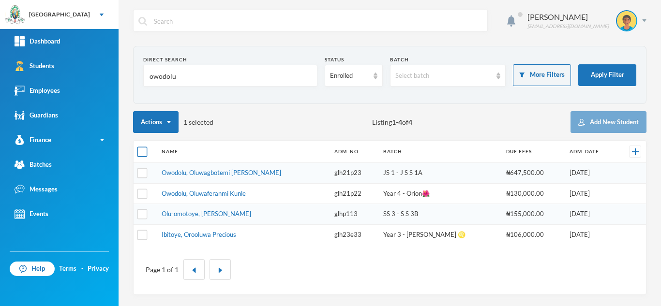
click at [142, 148] on input "checkbox" at bounding box center [142, 152] width 10 height 10
checkbox input "true"
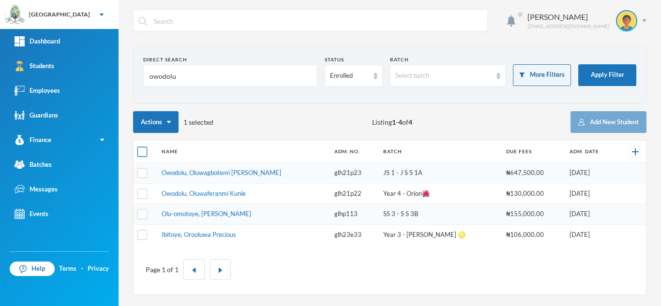
checkbox input "true"
click at [142, 149] on input "checkbox" at bounding box center [142, 152] width 10 height 10
checkbox input "false"
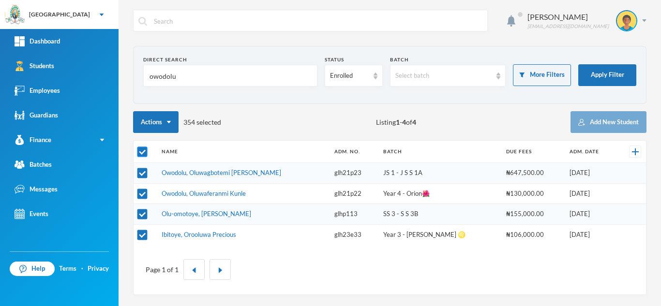
checkbox input "false"
click at [142, 173] on input "checkbox" at bounding box center [142, 173] width 10 height 10
checkbox input "true"
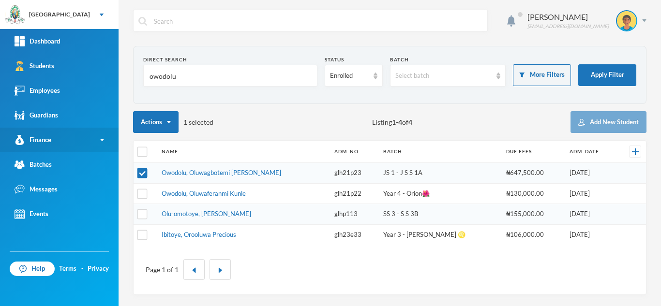
click at [65, 143] on link "Finance" at bounding box center [59, 140] width 118 height 25
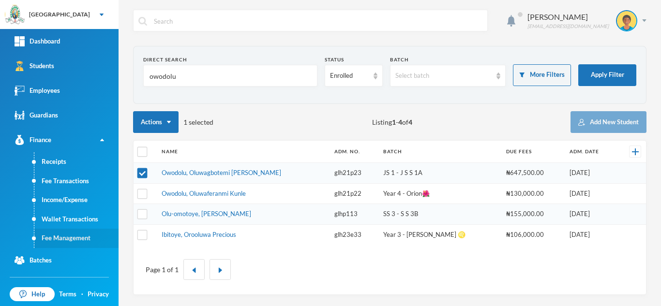
click at [71, 232] on link "Fee Management" at bounding box center [76, 238] width 84 height 19
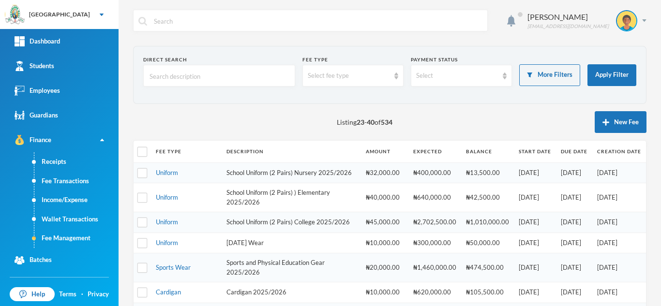
scroll to position [328, 0]
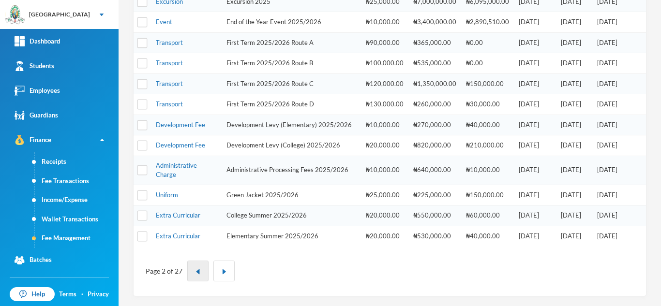
click at [193, 274] on button "button" at bounding box center [197, 271] width 21 height 21
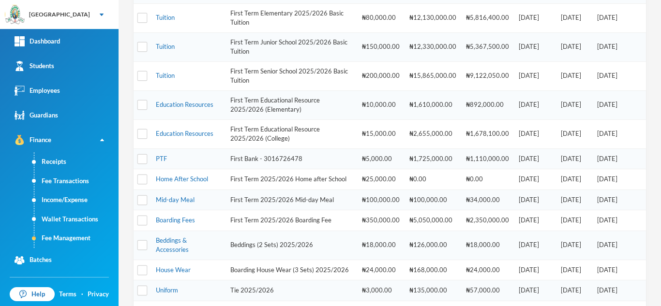
scroll to position [420, 0]
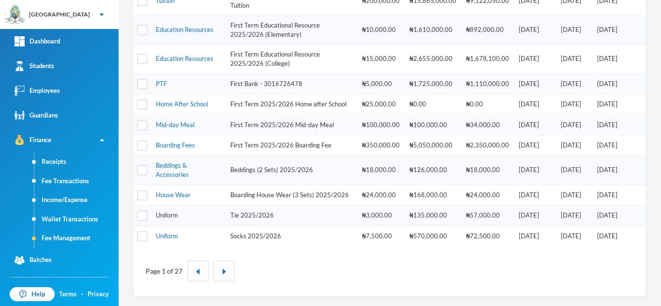
click at [169, 213] on link "Uniform" at bounding box center [167, 215] width 22 height 8
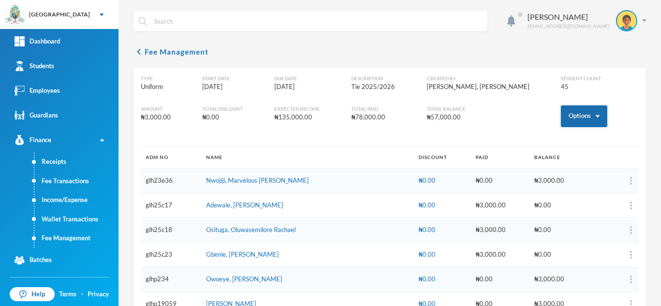
click at [567, 119] on button "Options" at bounding box center [584, 116] width 46 height 22
click at [524, 160] on button "Assign to ( 1 ) selected students" at bounding box center [547, 158] width 87 height 17
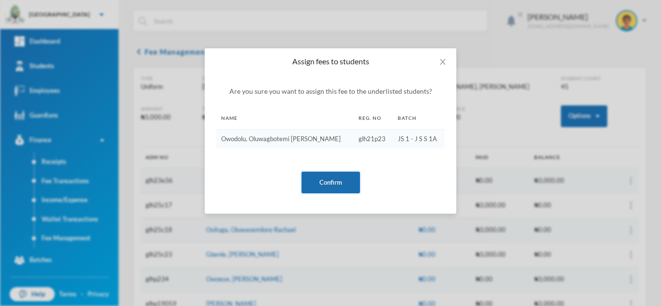
click at [319, 178] on button "Confirm" at bounding box center [330, 183] width 59 height 22
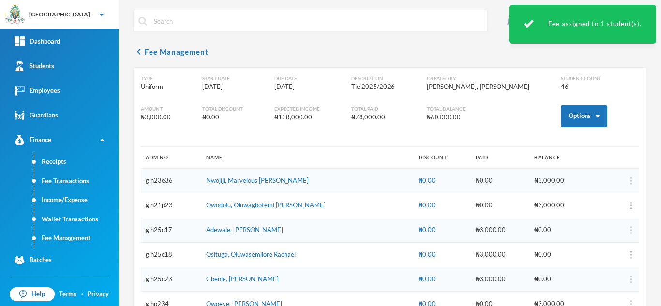
scroll to position [1014, 0]
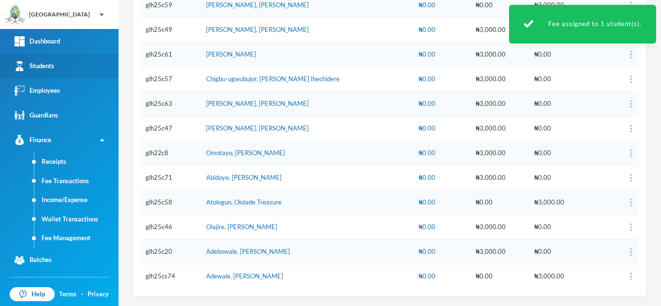
click at [41, 57] on link "Students" at bounding box center [59, 66] width 118 height 25
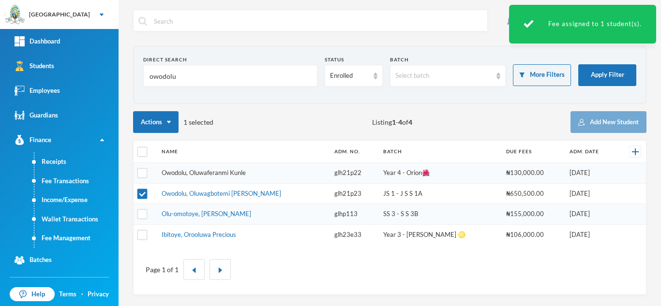
click at [192, 173] on link "Owodolu, Oluwaferanmi Kunle" at bounding box center [204, 173] width 84 height 8
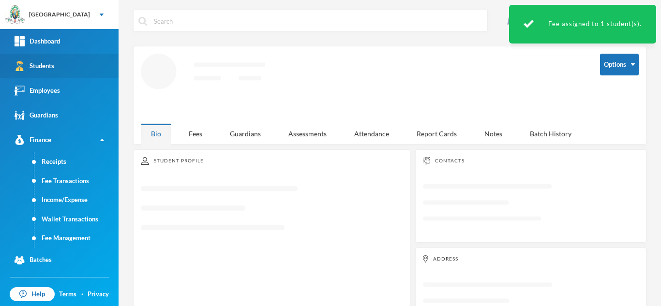
click at [83, 60] on link "Students" at bounding box center [59, 66] width 118 height 25
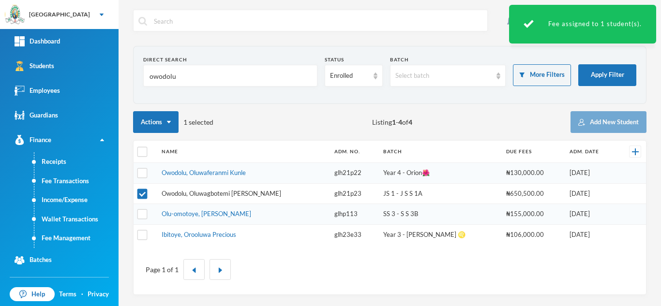
click at [195, 192] on link "Owodolu, Oluwagbotemi [PERSON_NAME]" at bounding box center [221, 194] width 119 height 8
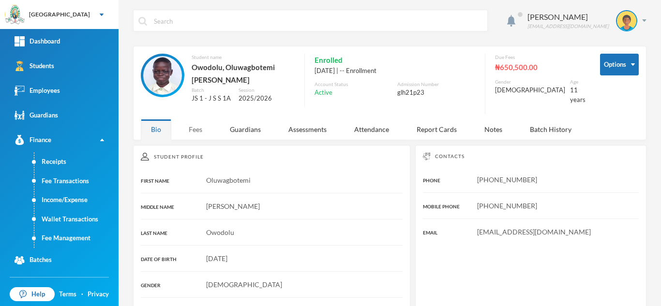
click at [199, 128] on div "Fees" at bounding box center [195, 129] width 34 height 21
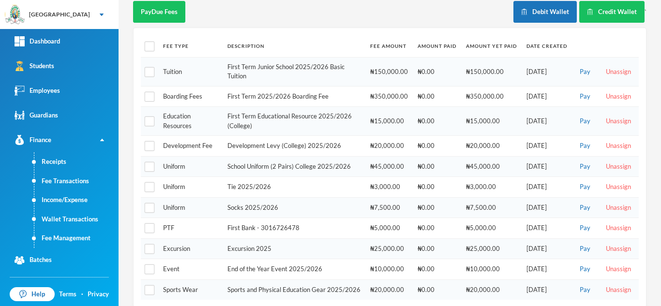
scroll to position [174, 0]
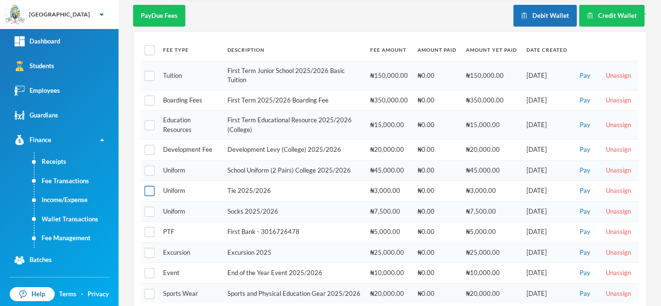
click at [150, 186] on input "checkbox" at bounding box center [150, 191] width 10 height 10
checkbox input "true"
click at [149, 207] on input "checkbox" at bounding box center [150, 212] width 10 height 10
checkbox input "true"
click at [147, 166] on input "checkbox" at bounding box center [150, 171] width 10 height 10
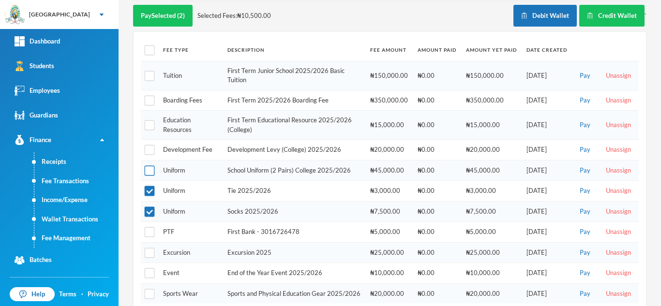
checkbox input "true"
click at [149, 291] on input "checkbox" at bounding box center [150, 294] width 10 height 10
checkbox input "true"
click at [176, 5] on button "Pay Selected (4)" at bounding box center [162, 16] width 59 height 22
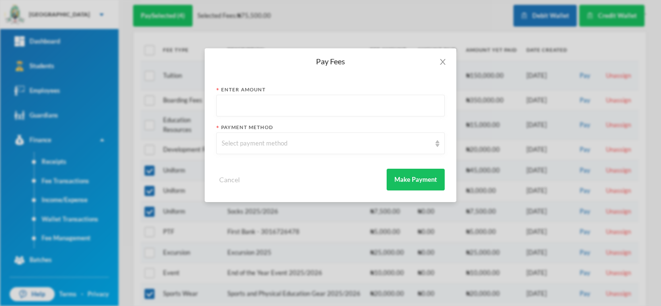
click at [293, 108] on input "text" at bounding box center [330, 106] width 218 height 22
type input "75500"
click at [278, 140] on div "Select payment method" at bounding box center [325, 144] width 209 height 10
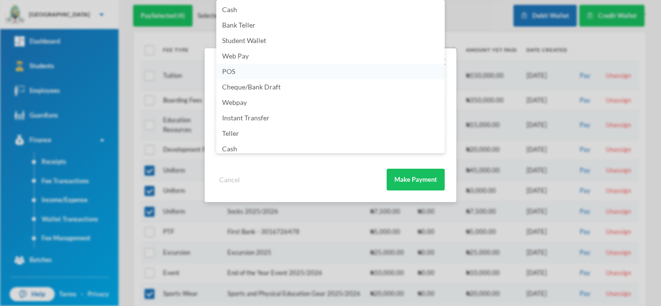
click at [330, 71] on li "POS" at bounding box center [330, 71] width 228 height 15
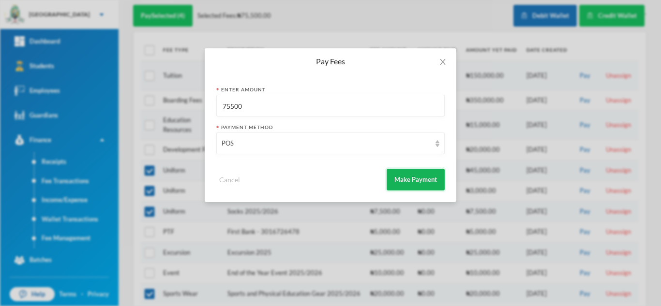
click at [419, 182] on button "Make Payment" at bounding box center [415, 180] width 58 height 22
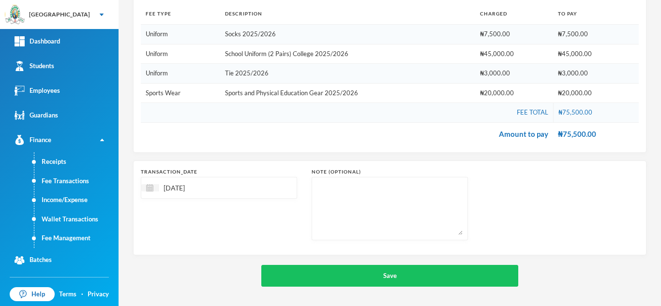
scroll to position [140, 0]
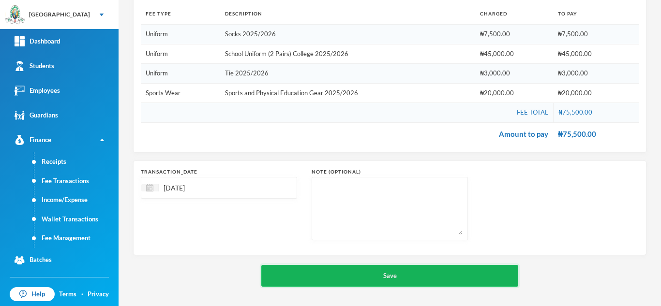
click at [355, 275] on button "Save" at bounding box center [389, 276] width 257 height 22
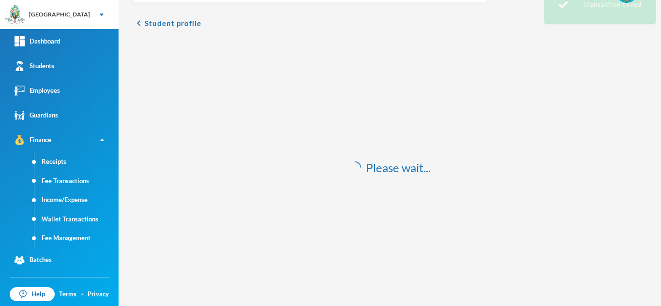
scroll to position [29, 0]
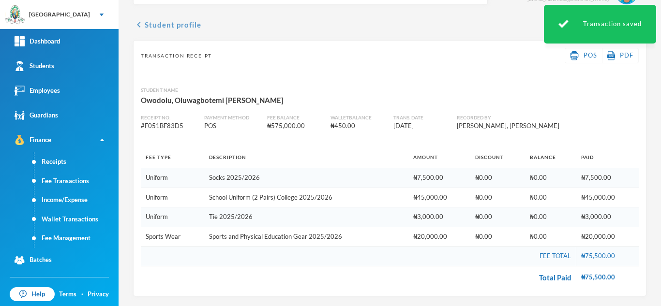
click at [164, 21] on button "chevron_left Student profile" at bounding box center [167, 25] width 68 height 12
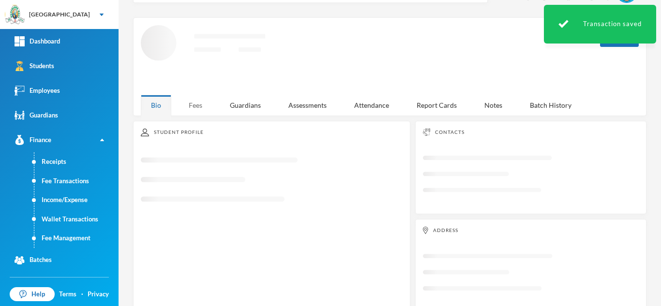
click at [190, 103] on div "Fees" at bounding box center [195, 105] width 34 height 21
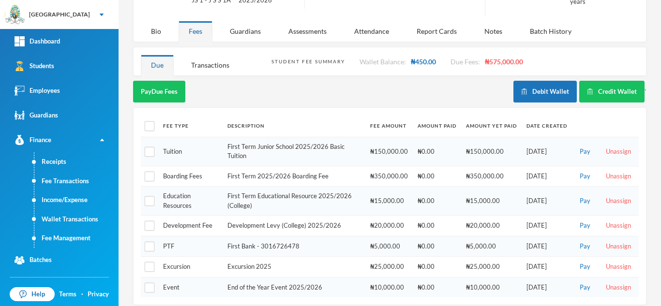
scroll to position [100, 0]
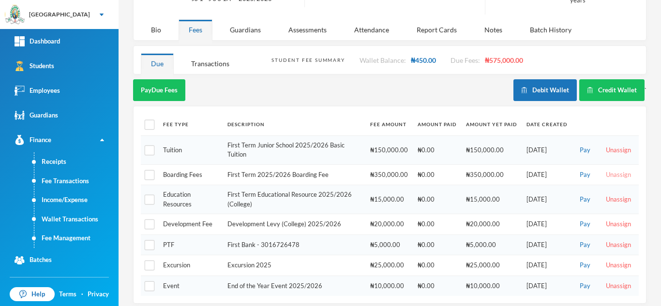
click at [605, 170] on button "Unassign" at bounding box center [618, 175] width 31 height 11
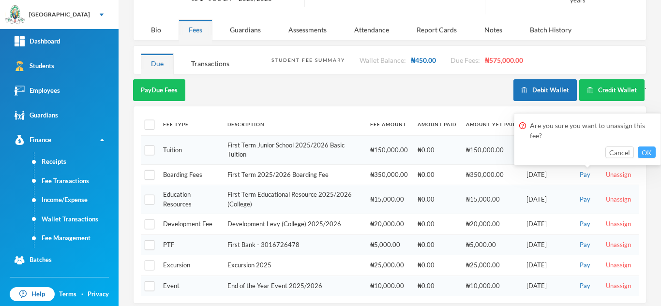
click at [640, 147] on button "OK" at bounding box center [646, 153] width 18 height 12
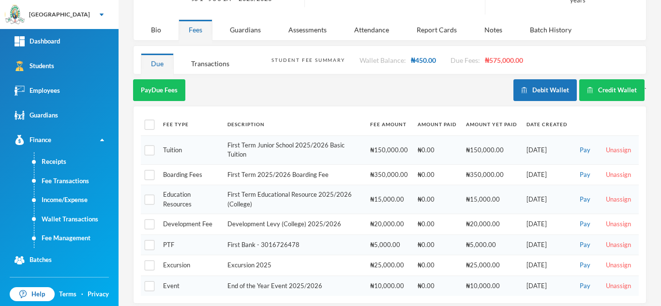
scroll to position [79, 0]
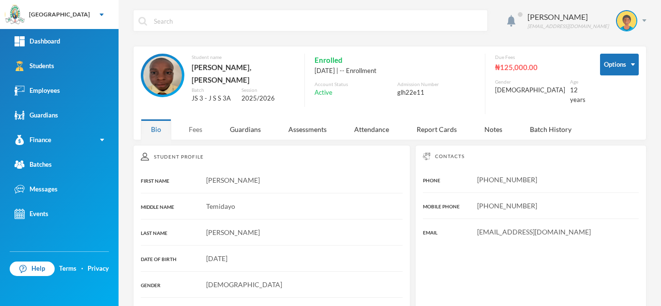
click at [196, 119] on div "Fees" at bounding box center [195, 129] width 34 height 21
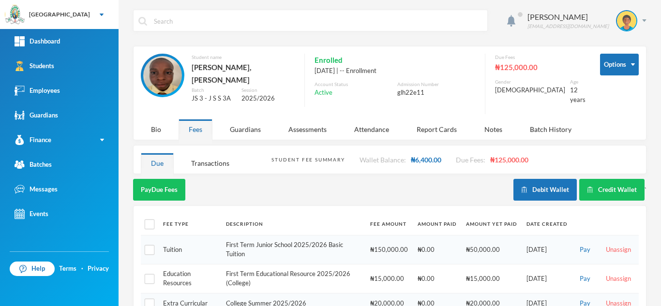
scroll to position [79, 0]
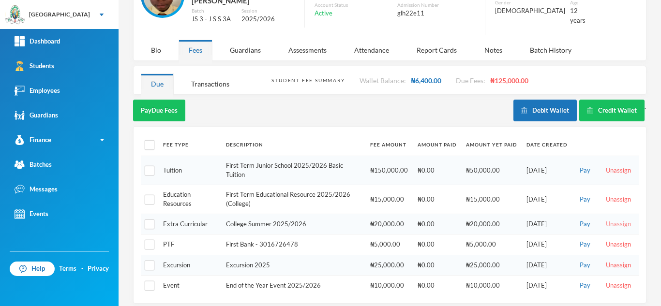
click at [612, 219] on button "Unassign" at bounding box center [618, 224] width 31 height 11
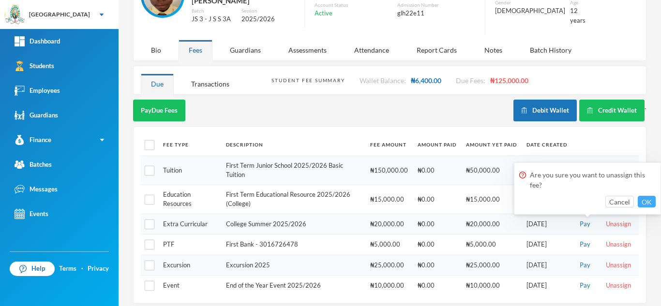
click at [651, 199] on button "OK" at bounding box center [646, 202] width 18 height 12
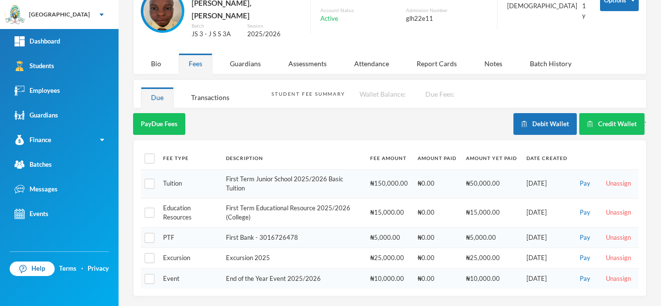
scroll to position [59, 0]
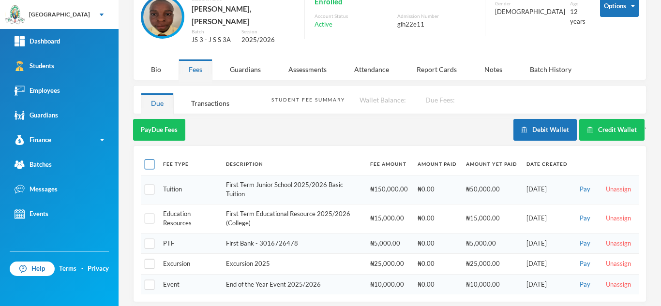
click at [153, 162] on input "checkbox" at bounding box center [150, 165] width 10 height 10
checkbox input "true"
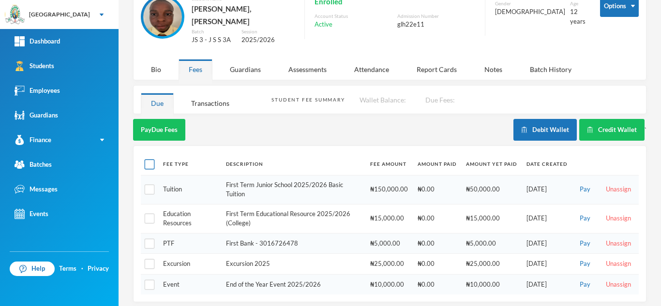
checkbox input "true"
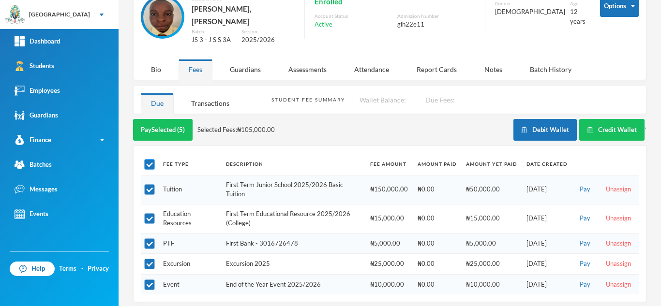
click at [146, 159] on label at bounding box center [150, 164] width 8 height 10
click at [146, 160] on input "checkbox" at bounding box center [150, 165] width 10 height 10
checkbox input "false"
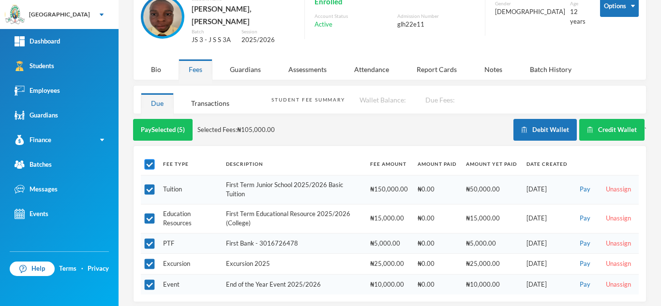
checkbox input "false"
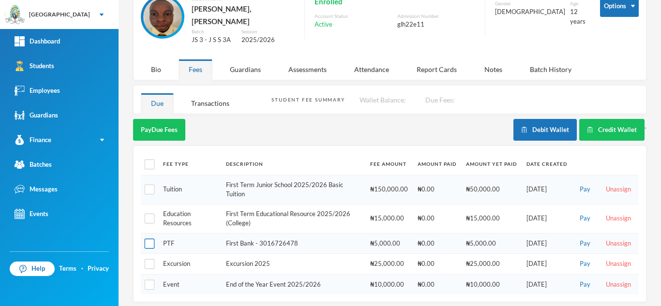
click at [151, 238] on input "checkbox" at bounding box center [150, 243] width 10 height 10
checkbox input "true"
click at [156, 122] on button "Pay Selected (1)" at bounding box center [162, 130] width 59 height 22
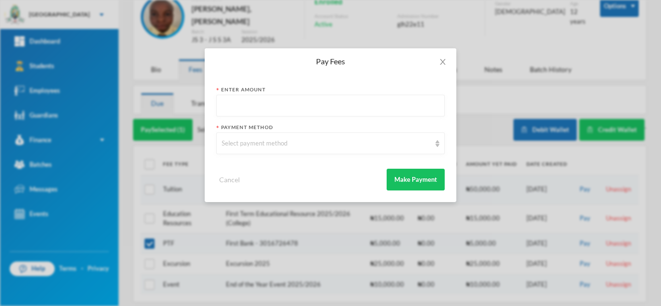
click at [311, 108] on input "text" at bounding box center [330, 106] width 218 height 22
type input "5000"
click at [258, 146] on div "Select payment method" at bounding box center [325, 144] width 209 height 10
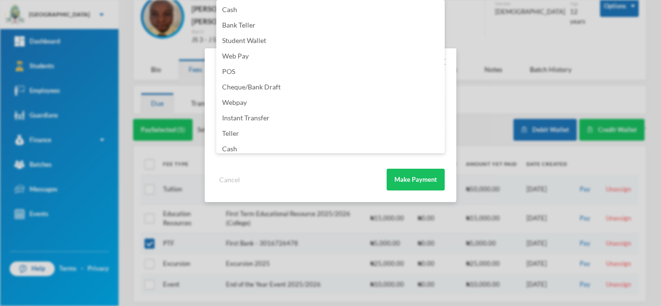
scroll to position [114, 0]
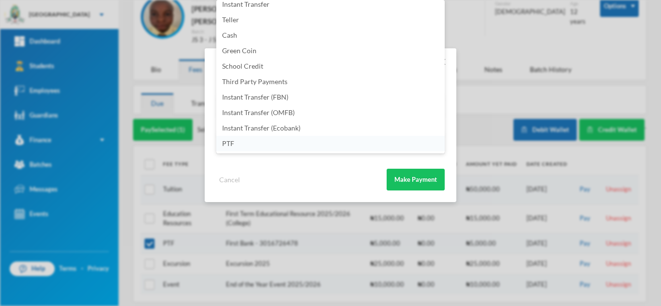
click at [337, 143] on li "PTF" at bounding box center [330, 143] width 228 height 15
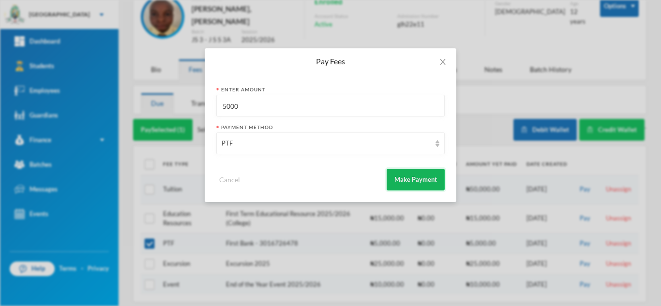
click at [417, 183] on button "Make Payment" at bounding box center [415, 180] width 58 height 22
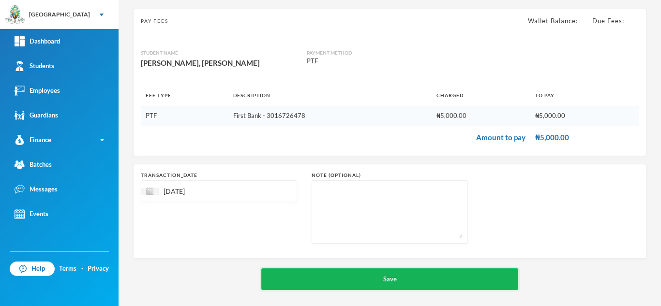
click at [343, 274] on button "Save" at bounding box center [389, 279] width 257 height 22
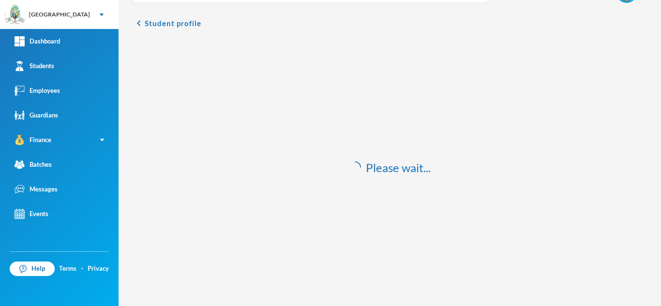
scroll to position [29, 0]
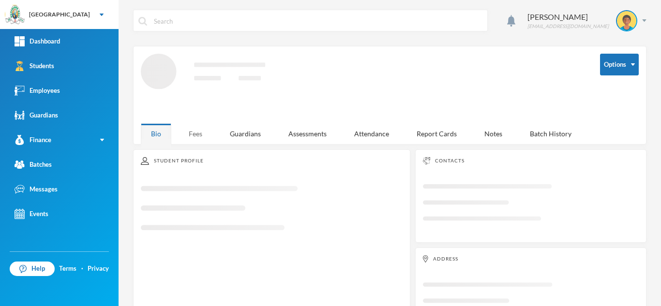
click at [197, 134] on div "Fees" at bounding box center [195, 133] width 34 height 21
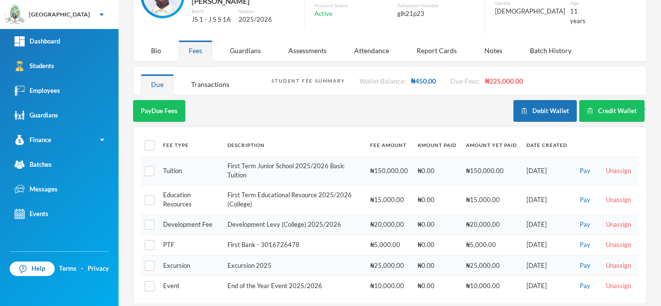
scroll to position [78, 0]
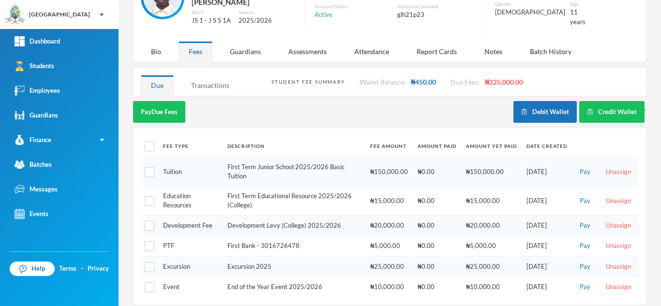
click at [209, 79] on div "Transactions" at bounding box center [210, 85] width 59 height 21
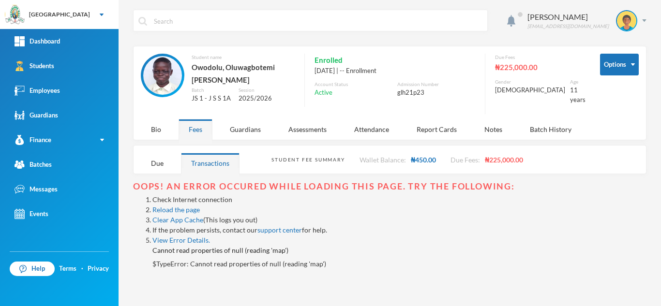
scroll to position [0, 0]
click at [178, 206] on link "Reload the page" at bounding box center [175, 210] width 47 height 8
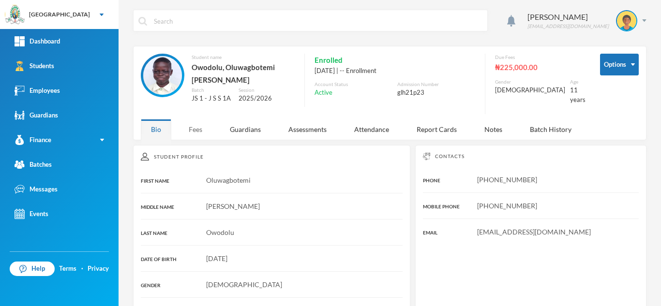
click at [195, 131] on div "Fees" at bounding box center [195, 129] width 34 height 21
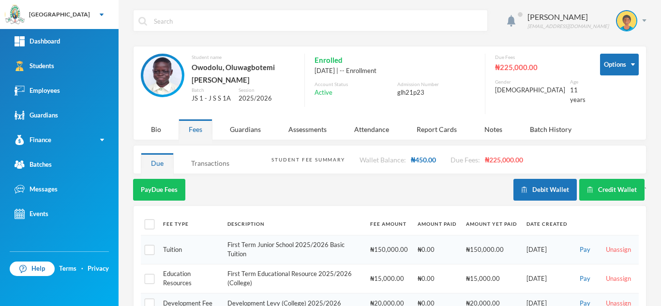
click at [220, 158] on div "Transactions" at bounding box center [210, 163] width 59 height 21
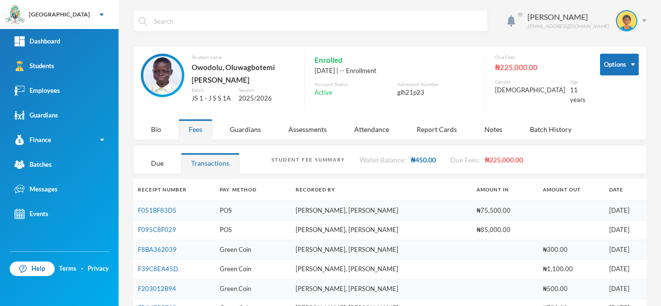
click at [156, 201] on td "F051BF83D5" at bounding box center [174, 211] width 82 height 20
click at [156, 207] on link "F051BF83D5" at bounding box center [157, 211] width 39 height 8
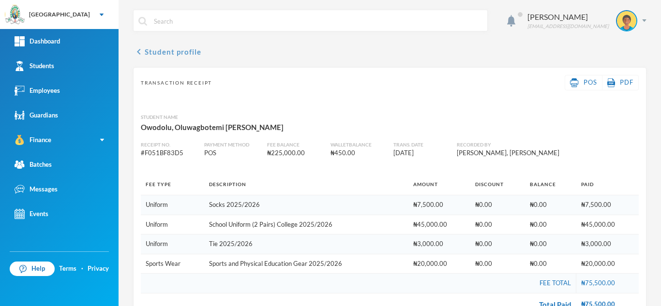
click at [168, 48] on button "chevron_left Student profile" at bounding box center [167, 52] width 68 height 12
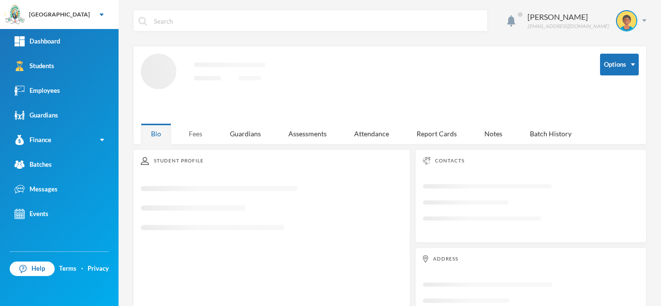
click at [198, 134] on div "Fees" at bounding box center [195, 133] width 34 height 21
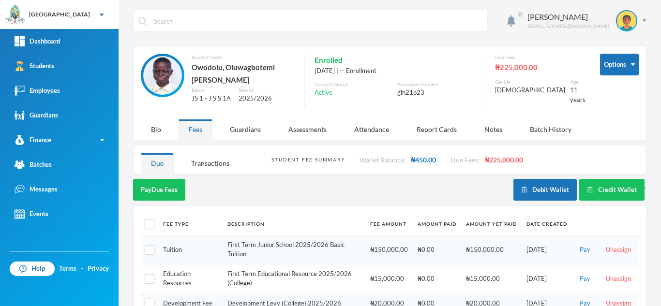
scroll to position [79, 0]
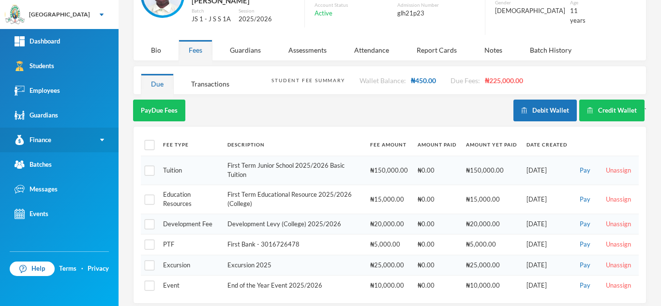
click at [51, 139] on div "Finance" at bounding box center [33, 140] width 37 height 10
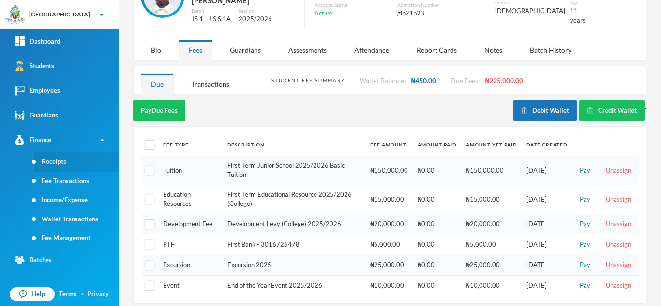
click at [66, 163] on link "Receipts" at bounding box center [76, 161] width 84 height 19
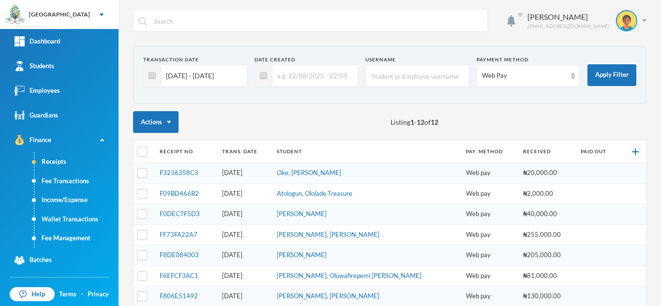
click at [183, 79] on input "01/09/2025 - 30/09/2025" at bounding box center [201, 76] width 81 height 22
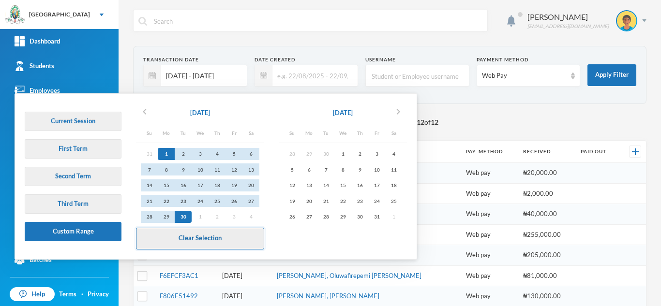
click at [202, 246] on button "Clear Selection" at bounding box center [200, 239] width 128 height 22
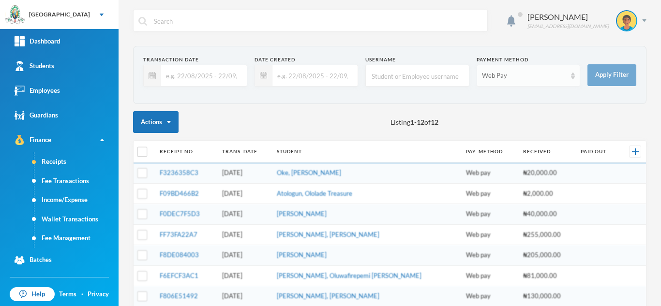
click at [512, 81] on div "Web Pay" at bounding box center [528, 76] width 104 height 22
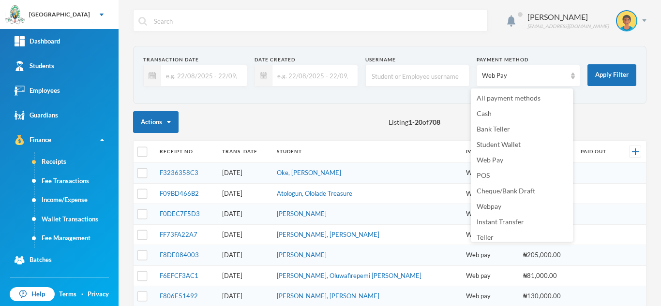
click at [501, 90] on ul "All payment methods Cash Bank Teller Student Wallet Web Pay POS Cheque/Bank Dra…" at bounding box center [522, 165] width 102 height 153
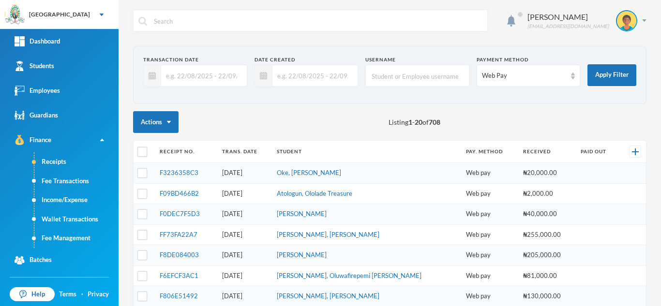
click at [607, 119] on div "Actions Listing 1 - 20 of 708" at bounding box center [389, 122] width 513 height 22
click at [508, 76] on div "Web Pay" at bounding box center [524, 76] width 85 height 10
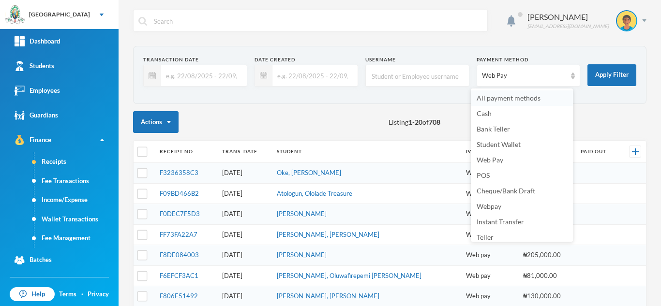
click at [502, 95] on span "All payment methods" at bounding box center [508, 98] width 64 height 8
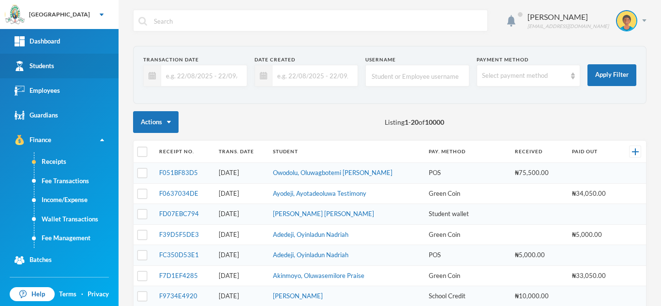
click at [64, 62] on link "Students" at bounding box center [59, 66] width 118 height 25
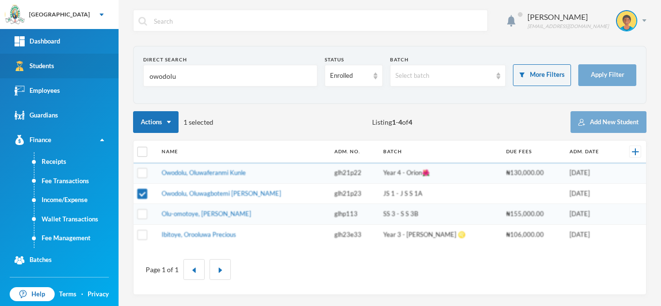
drag, startPoint x: 185, startPoint y: 73, endPoint x: 42, endPoint y: 68, distance: 142.7
click at [42, 68] on div "Greenland Hall Your Bluebic Account Greenland Hall Add a New School Dashboard S…" at bounding box center [330, 153] width 661 height 306
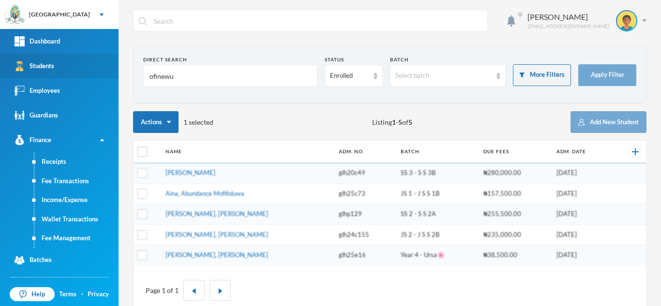
type input "ofinewu"
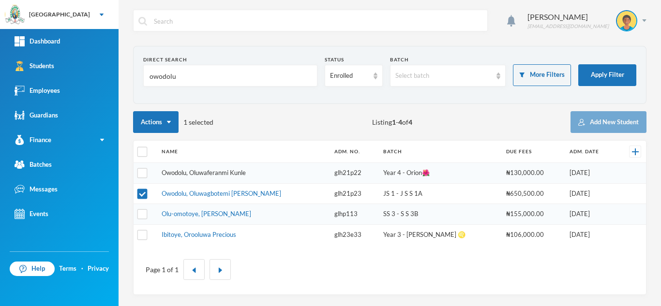
click at [198, 173] on link "Owodolu, Oluwaferanmi Kunle" at bounding box center [204, 173] width 84 height 8
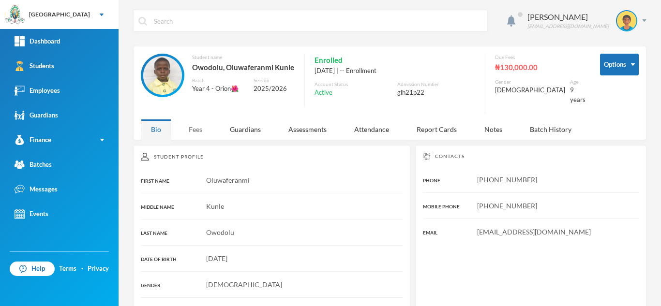
click at [190, 127] on div "Fees" at bounding box center [195, 129] width 34 height 21
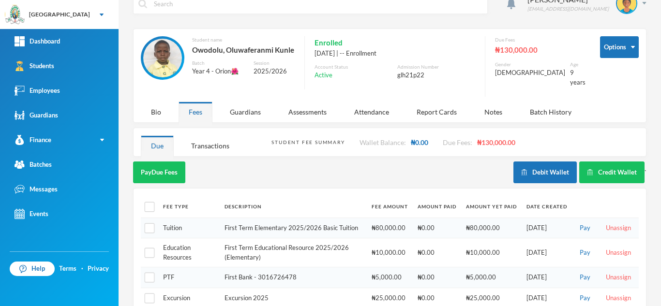
scroll to position [50, 0]
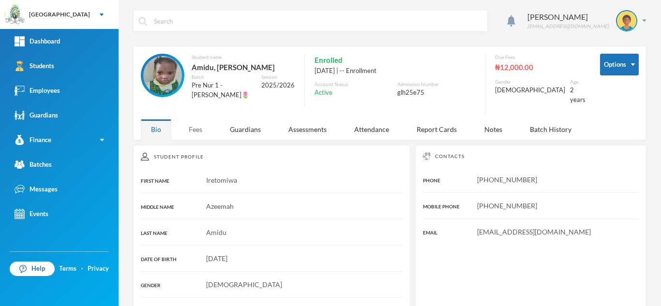
click at [198, 124] on div "Fees" at bounding box center [195, 129] width 34 height 21
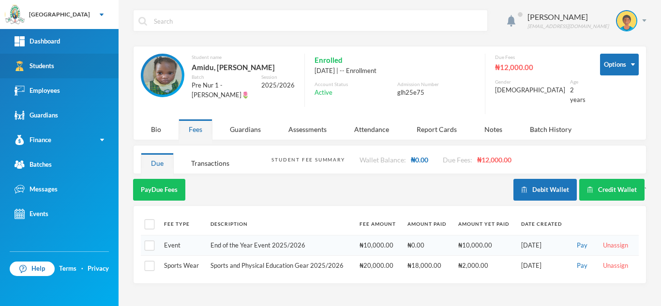
click at [67, 62] on link "Students" at bounding box center [59, 66] width 118 height 25
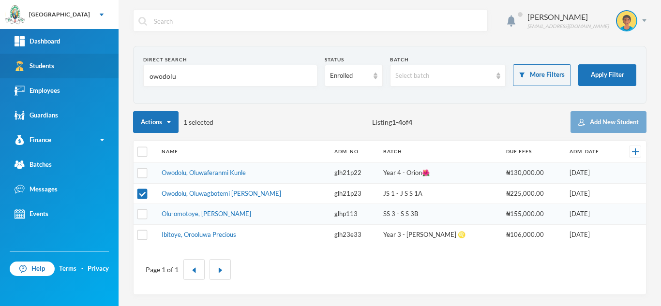
drag, startPoint x: 183, startPoint y: 76, endPoint x: 48, endPoint y: 60, distance: 135.8
click at [48, 60] on div "Greenland Hall Your Bluebic Account Greenland Hall Add a New School Dashboard S…" at bounding box center [330, 153] width 661 height 306
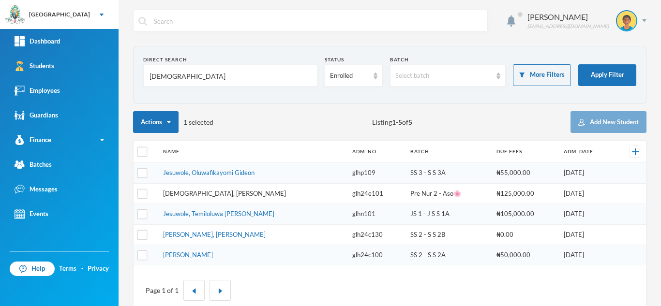
type input "[DEMOGRAPHIC_DATA]"
click at [207, 194] on link "Jesufemi, Allison Ireoluwade" at bounding box center [224, 194] width 123 height 8
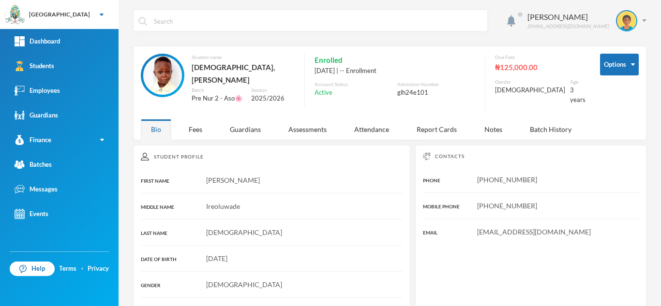
click at [207, 201] on div "Ireoluwade" at bounding box center [272, 206] width 262 height 10
drag, startPoint x: 151, startPoint y: 202, endPoint x: 140, endPoint y: 202, distance: 11.1
click at [194, 119] on div "Fees" at bounding box center [195, 129] width 34 height 21
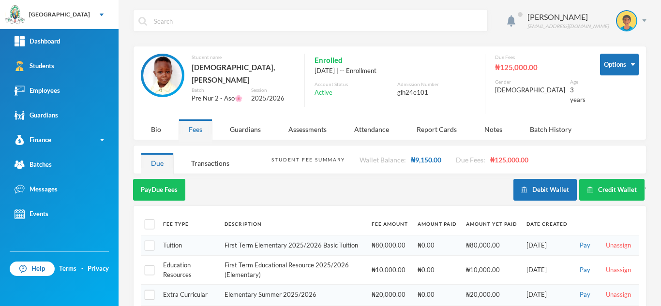
scroll to position [50, 0]
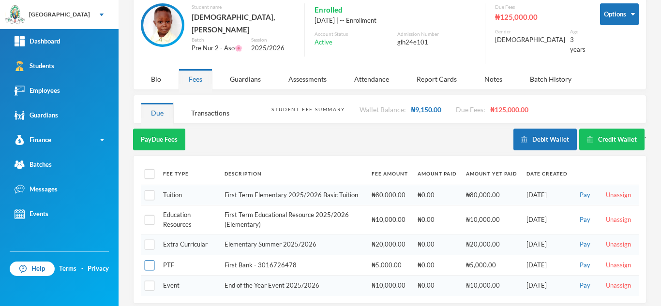
click at [145, 261] on input "checkbox" at bounding box center [150, 266] width 10 height 10
checkbox input "true"
click at [174, 136] on button "Pay Selected (1)" at bounding box center [162, 140] width 59 height 22
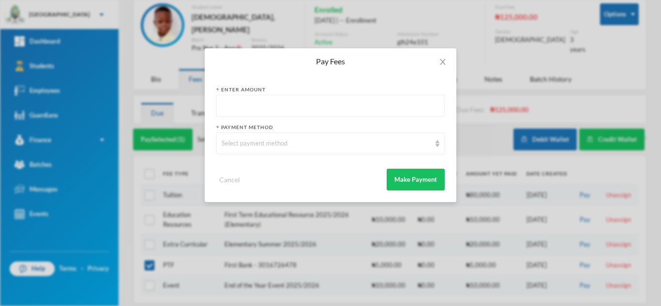
click at [266, 98] on input "text" at bounding box center [330, 106] width 218 height 22
type input "5000"
click at [247, 147] on div "Select payment method" at bounding box center [325, 144] width 209 height 10
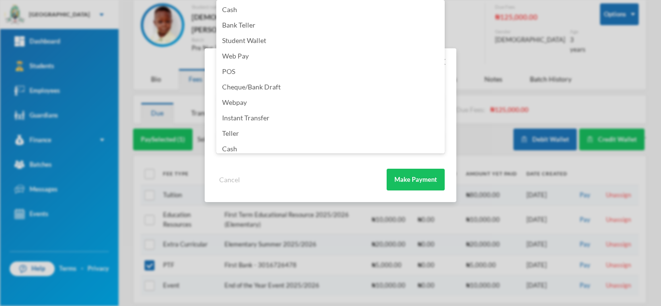
scroll to position [114, 0]
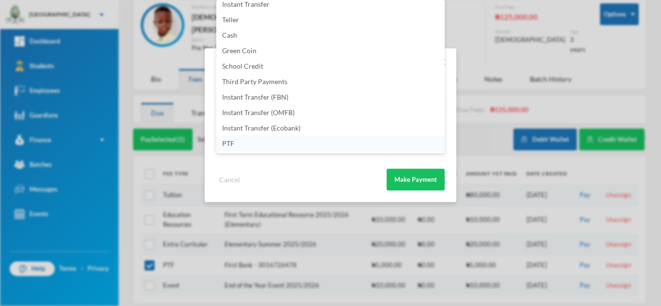
click at [292, 143] on li "PTF" at bounding box center [330, 143] width 228 height 15
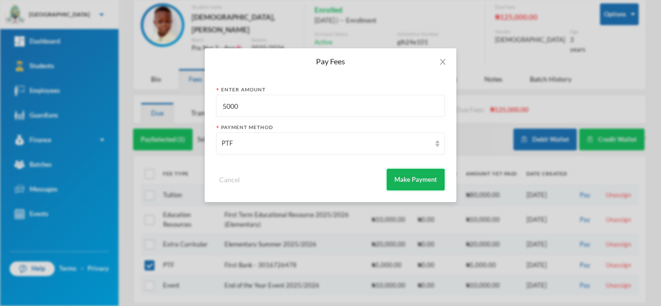
click at [407, 181] on button "Make Payment" at bounding box center [415, 180] width 58 height 22
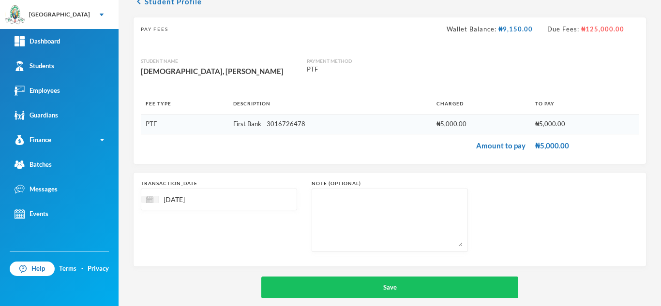
scroll to position [51, 0]
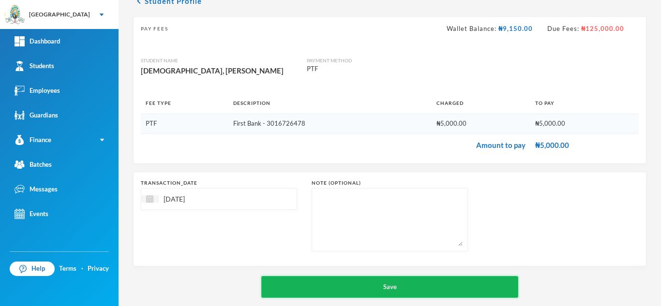
click at [357, 283] on button "Save" at bounding box center [389, 287] width 257 height 22
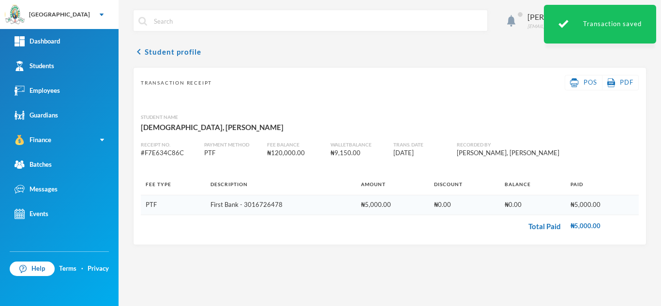
click at [164, 22] on input "text" at bounding box center [317, 21] width 329 height 22
click at [153, 50] on button "chevron_left Student profile" at bounding box center [167, 52] width 68 height 12
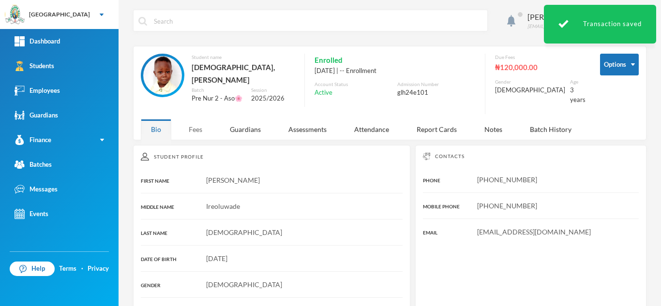
click at [202, 119] on div "Fees" at bounding box center [195, 129] width 34 height 21
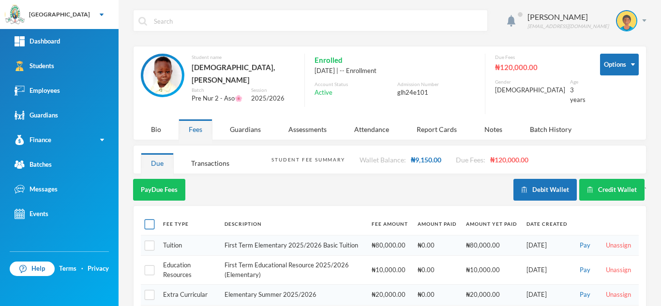
click at [151, 220] on input "checkbox" at bounding box center [150, 225] width 10 height 10
checkbox input "true"
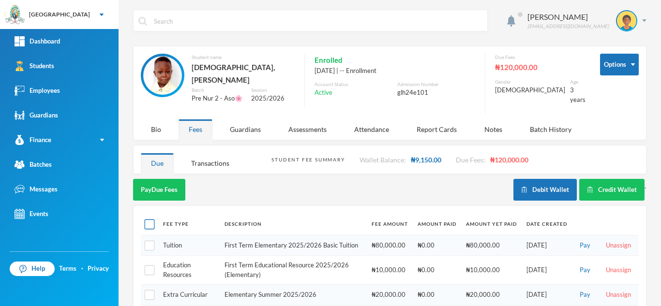
checkbox input "true"
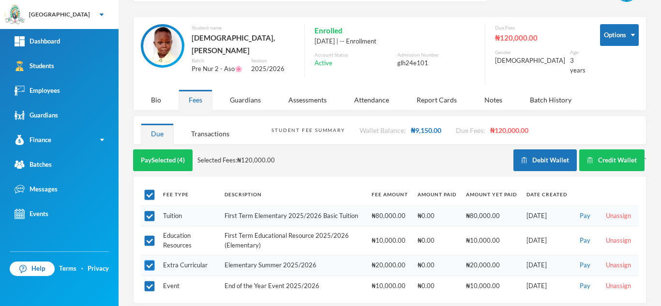
click at [146, 261] on input "checkbox" at bounding box center [150, 266] width 10 height 10
checkbox input "false"
click at [150, 261] on input "checkbox" at bounding box center [150, 266] width 10 height 10
checkbox input "true"
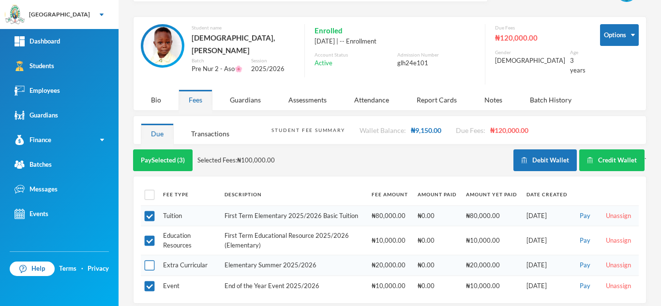
checkbox input "true"
click at [170, 156] on button "Pay Selected (4)" at bounding box center [162, 160] width 59 height 22
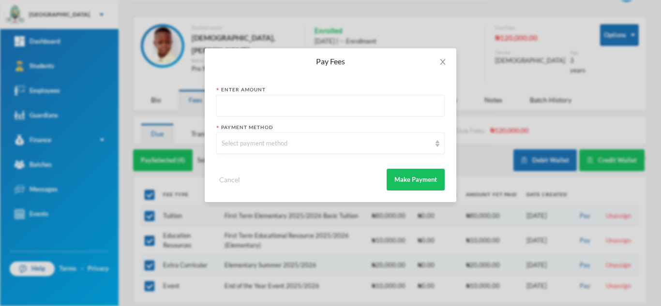
click at [258, 107] on input "text" at bounding box center [330, 106] width 218 height 22
type input "1"
type input "100000"
click at [444, 64] on icon "icon: close" at bounding box center [443, 62] width 8 height 8
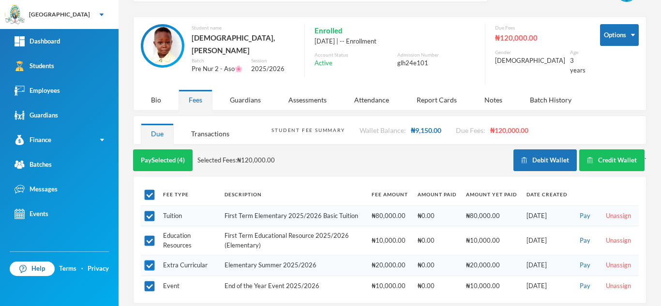
click at [154, 261] on input "checkbox" at bounding box center [150, 266] width 10 height 10
checkbox input "false"
click at [161, 149] on button "Pay Selected (3)" at bounding box center [162, 160] width 59 height 22
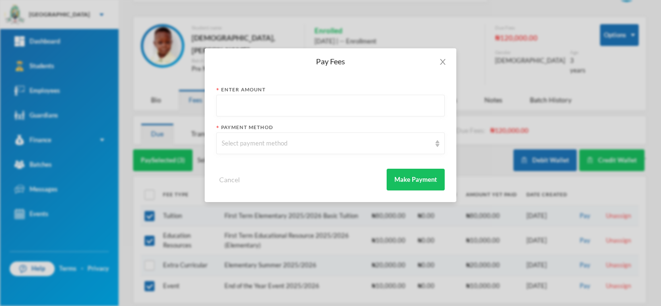
click at [252, 108] on input "text" at bounding box center [330, 106] width 218 height 22
type input "100000"
click at [250, 145] on div "Select payment method" at bounding box center [325, 144] width 209 height 10
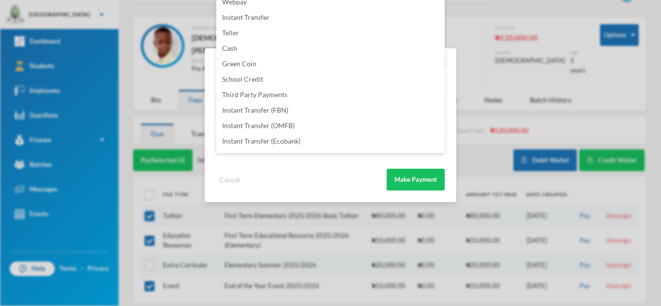
scroll to position [114, 0]
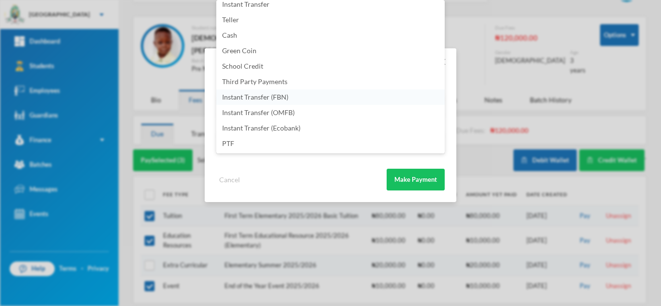
click at [289, 94] on li "Instant Transfer (FBN)" at bounding box center [330, 96] width 228 height 15
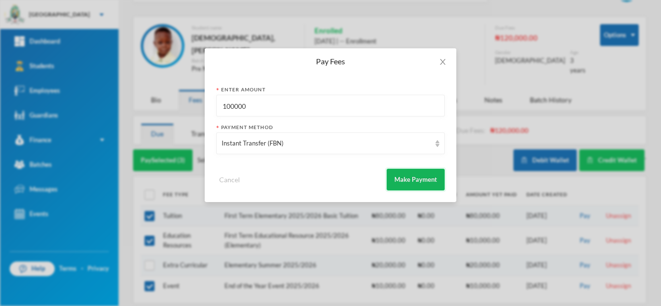
click at [411, 176] on button "Make Payment" at bounding box center [415, 180] width 58 height 22
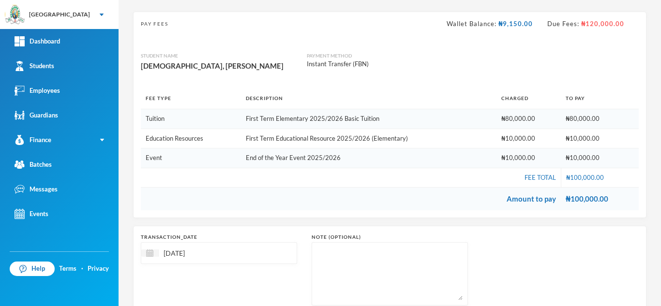
scroll to position [121, 0]
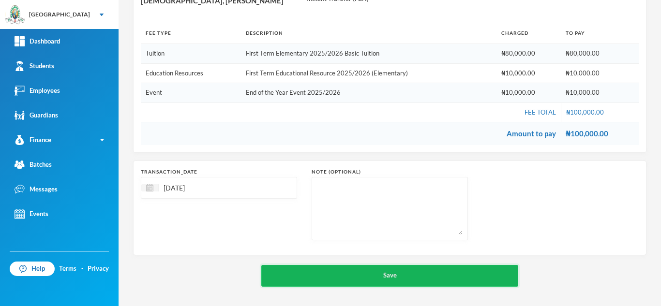
click at [325, 273] on button "Save" at bounding box center [389, 276] width 257 height 22
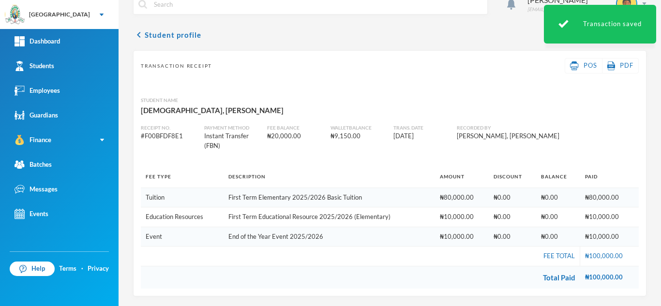
scroll to position [17, 0]
click at [164, 33] on button "chevron_left Student profile" at bounding box center [167, 35] width 68 height 12
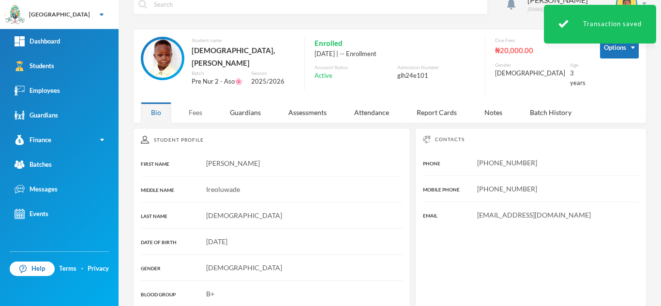
click at [192, 115] on div "Fees" at bounding box center [195, 112] width 34 height 21
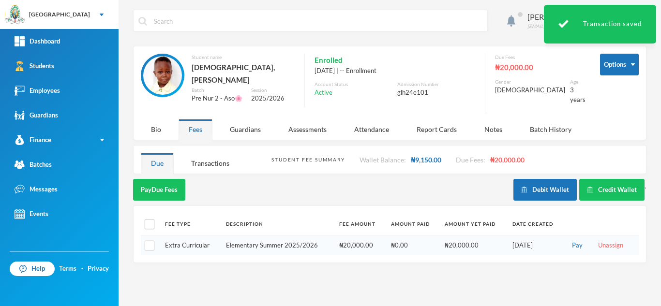
click at [149, 194] on div "Pay Due Fees Debit Wallet Credit Wallet `" at bounding box center [389, 192] width 513 height 27
click at [161, 182] on button "Pay Due Fees" at bounding box center [159, 190] width 52 height 22
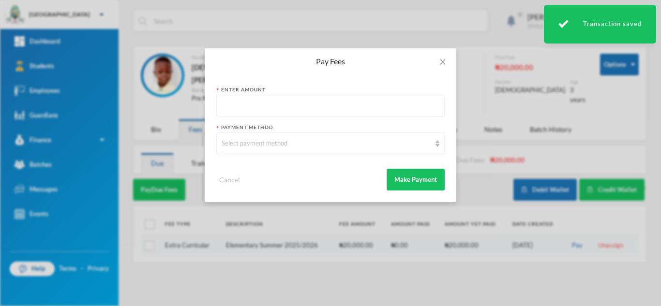
click at [242, 109] on input "text" at bounding box center [330, 106] width 218 height 22
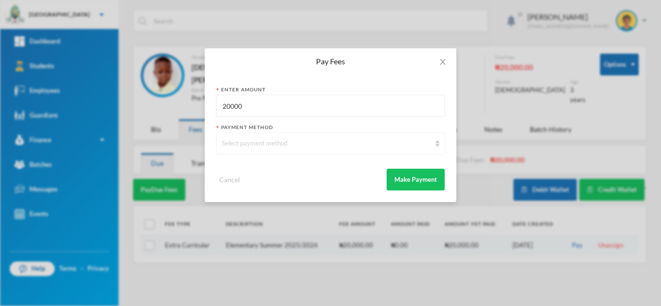
type input "20000"
click at [244, 148] on div "Select payment method" at bounding box center [330, 144] width 228 height 22
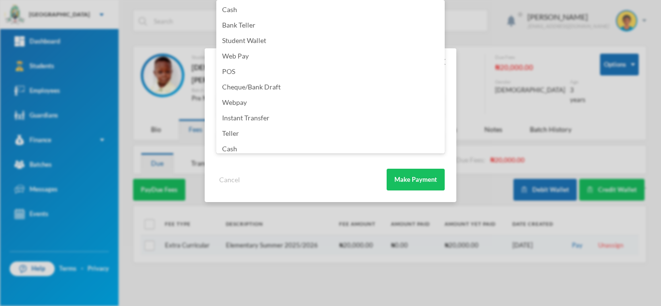
scroll to position [114, 0]
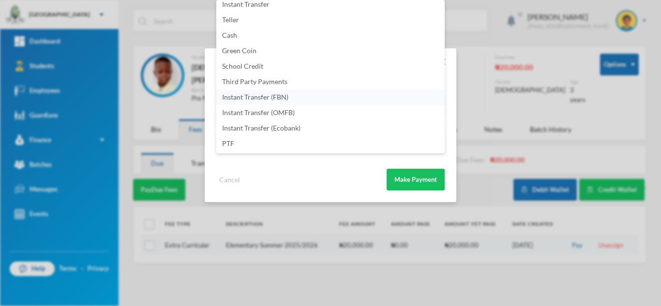
click at [317, 102] on li "Instant Transfer (FBN)" at bounding box center [330, 96] width 228 height 15
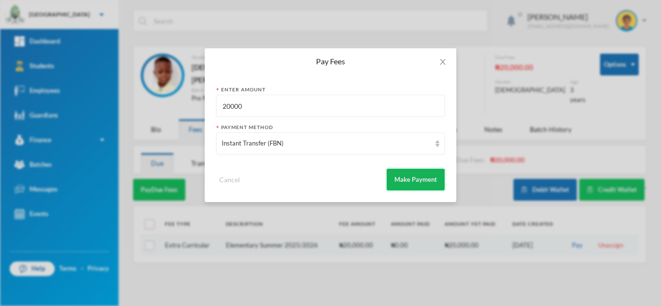
click at [407, 177] on button "Make Payment" at bounding box center [415, 180] width 58 height 22
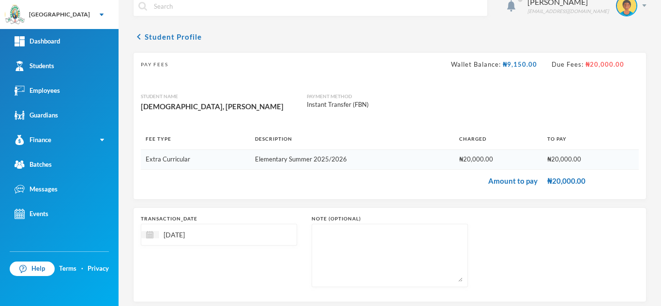
scroll to position [62, 0]
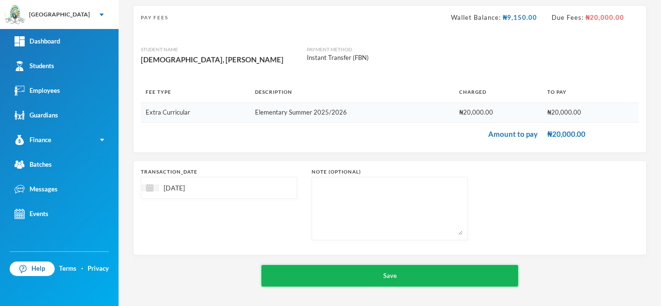
click at [366, 278] on button "Save" at bounding box center [389, 276] width 257 height 22
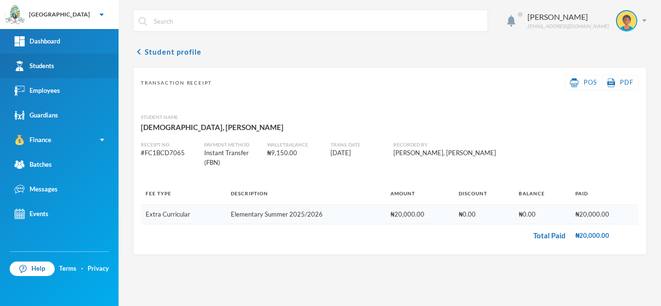
click at [33, 70] on div "Students" at bounding box center [35, 66] width 40 height 10
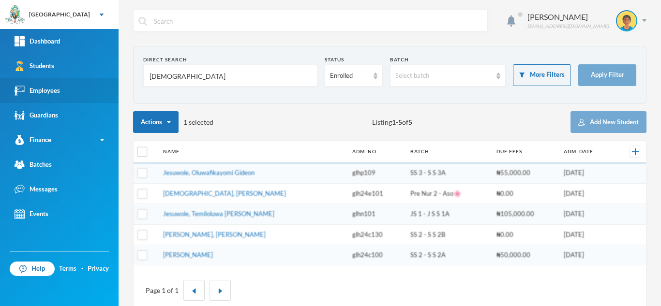
drag, startPoint x: 117, startPoint y: 84, endPoint x: 110, endPoint y: 84, distance: 6.8
click at [113, 84] on div "Greenland Hall Your Bluebic Account Greenland Hall Add a New School Dashboard S…" at bounding box center [330, 153] width 661 height 306
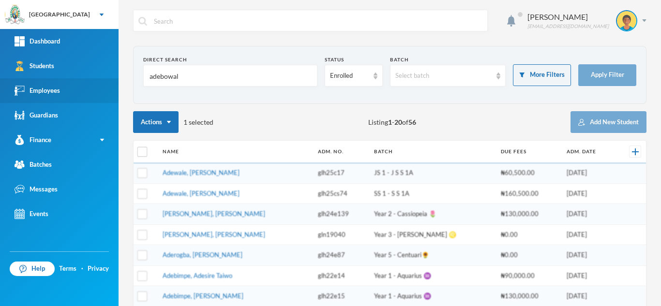
type input "adebowale"
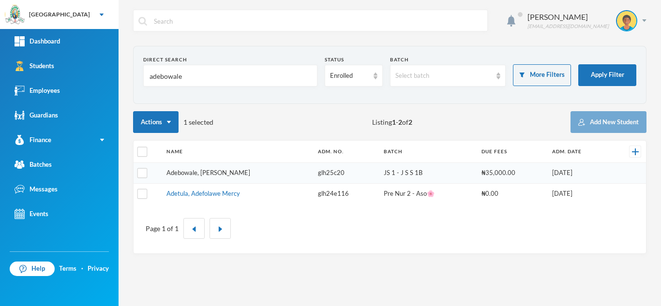
click at [236, 172] on link "Adebowale, Temitope Abdul-malik" at bounding box center [208, 173] width 84 height 8
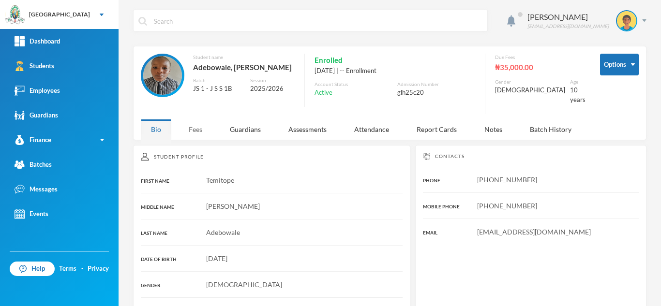
click at [202, 126] on div "Fees" at bounding box center [195, 129] width 34 height 21
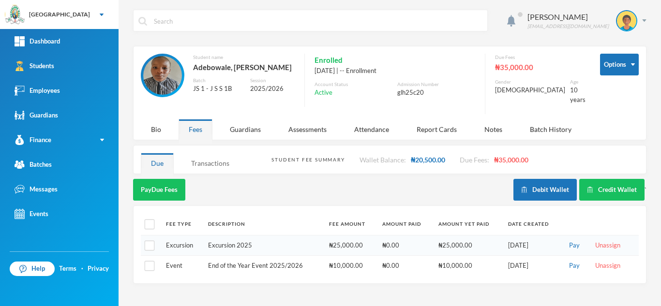
click at [205, 162] on div "Transactions" at bounding box center [210, 163] width 59 height 21
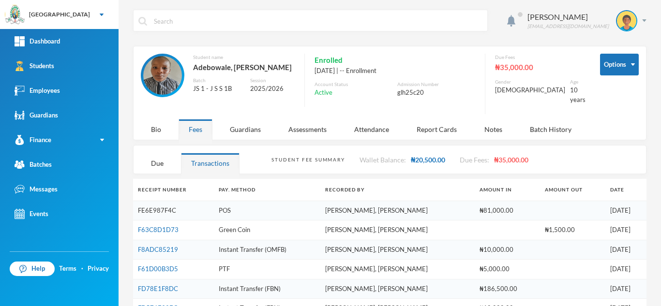
click at [161, 209] on link "FE6E987F4C" at bounding box center [157, 211] width 38 height 8
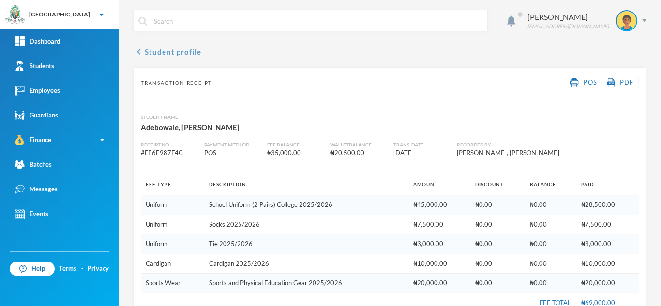
click at [164, 51] on button "chevron_left Student profile" at bounding box center [167, 52] width 68 height 12
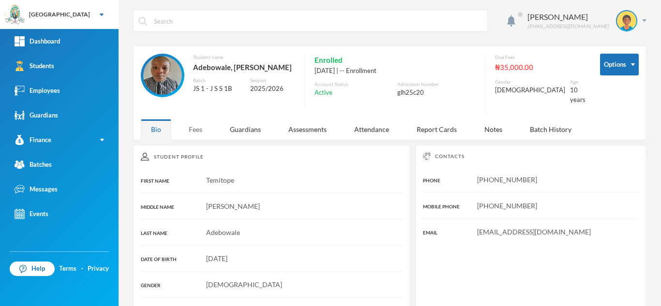
click at [203, 127] on div "Fees" at bounding box center [195, 129] width 34 height 21
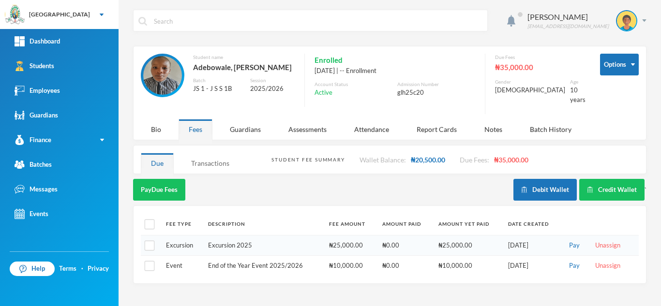
click at [202, 165] on div "Transactions" at bounding box center [210, 163] width 59 height 21
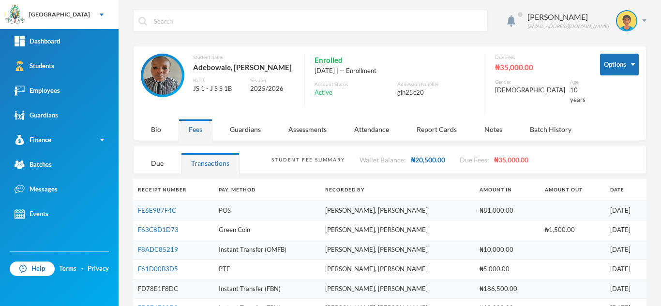
click at [158, 287] on link "FD78E1F8DC" at bounding box center [158, 289] width 40 height 8
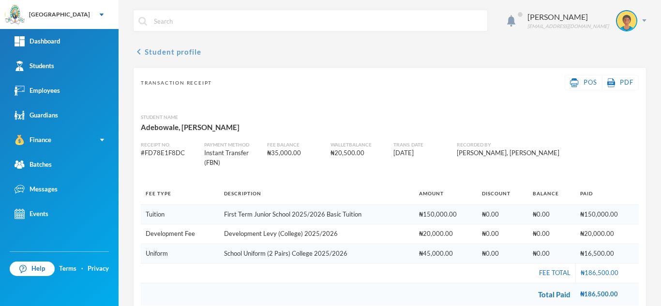
click at [170, 49] on button "chevron_left Student profile" at bounding box center [167, 52] width 68 height 12
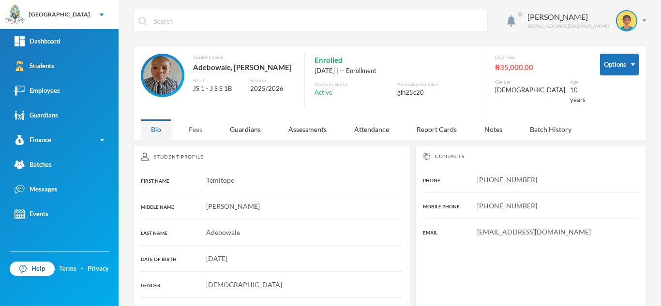
click at [198, 135] on div "Fees" at bounding box center [195, 129] width 34 height 21
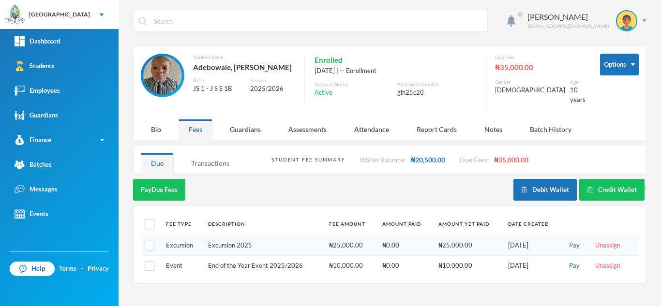
click at [202, 159] on div "Transactions" at bounding box center [210, 163] width 59 height 21
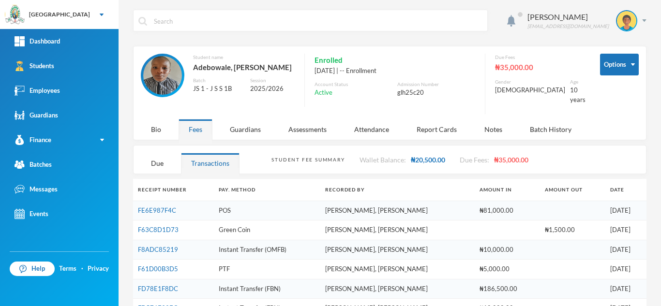
scroll to position [40, 0]
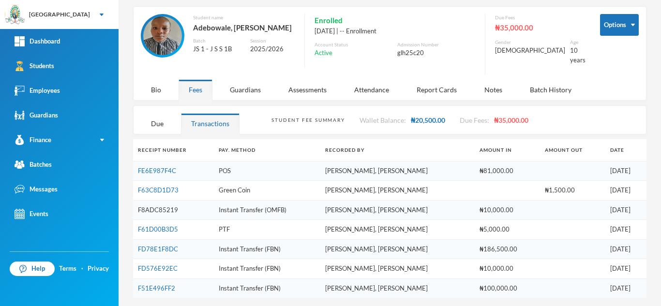
click at [159, 207] on link "F8ADC85219" at bounding box center [158, 210] width 40 height 8
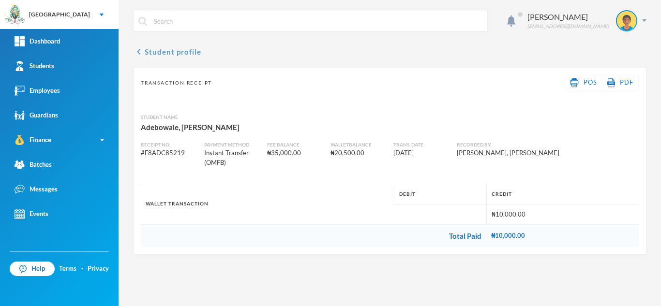
click at [174, 53] on button "chevron_left Student profile" at bounding box center [167, 52] width 68 height 12
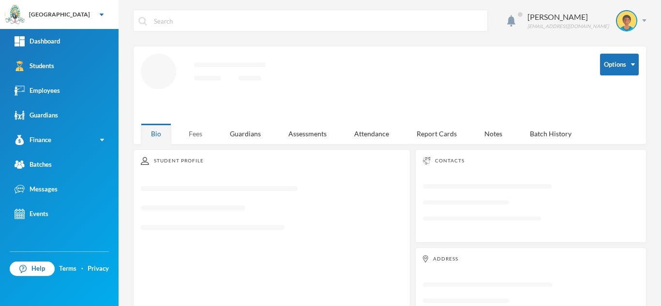
click at [193, 134] on div "Fees" at bounding box center [195, 133] width 34 height 21
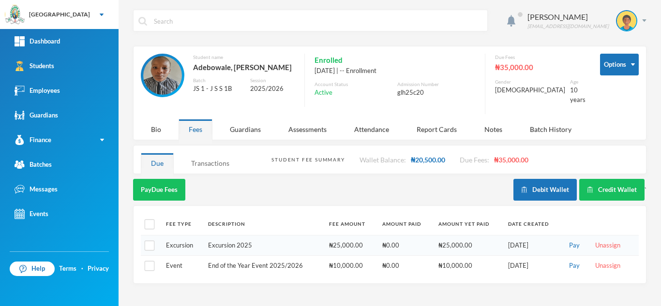
click at [195, 167] on div "Transactions" at bounding box center [210, 163] width 59 height 21
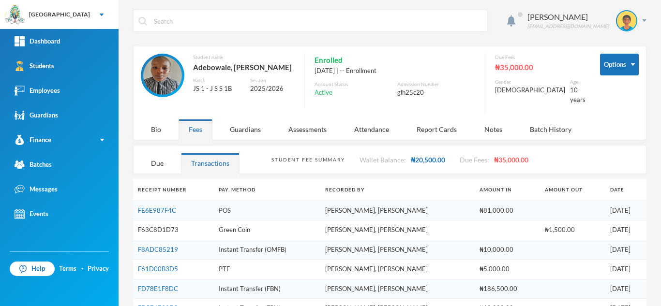
click at [153, 228] on link "F63C8D1D73" at bounding box center [158, 230] width 41 height 8
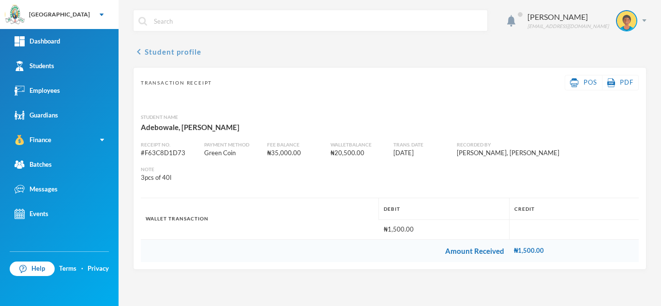
click at [171, 49] on button "chevron_left Student profile" at bounding box center [167, 52] width 68 height 12
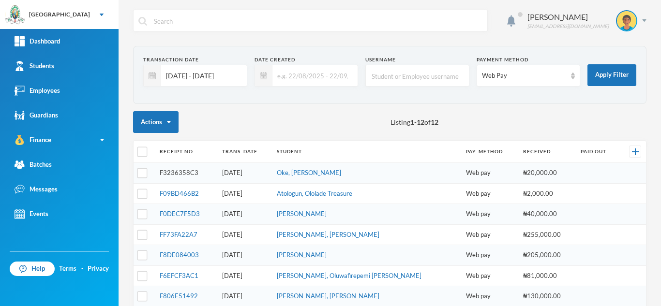
click at [195, 172] on link "F3236358C3" at bounding box center [179, 173] width 39 height 8
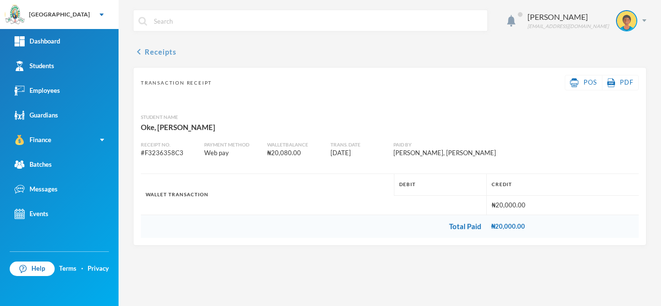
click at [157, 52] on button "chevron_left Receipts" at bounding box center [155, 52] width 44 height 12
